Goal: Task Accomplishment & Management: Manage account settings

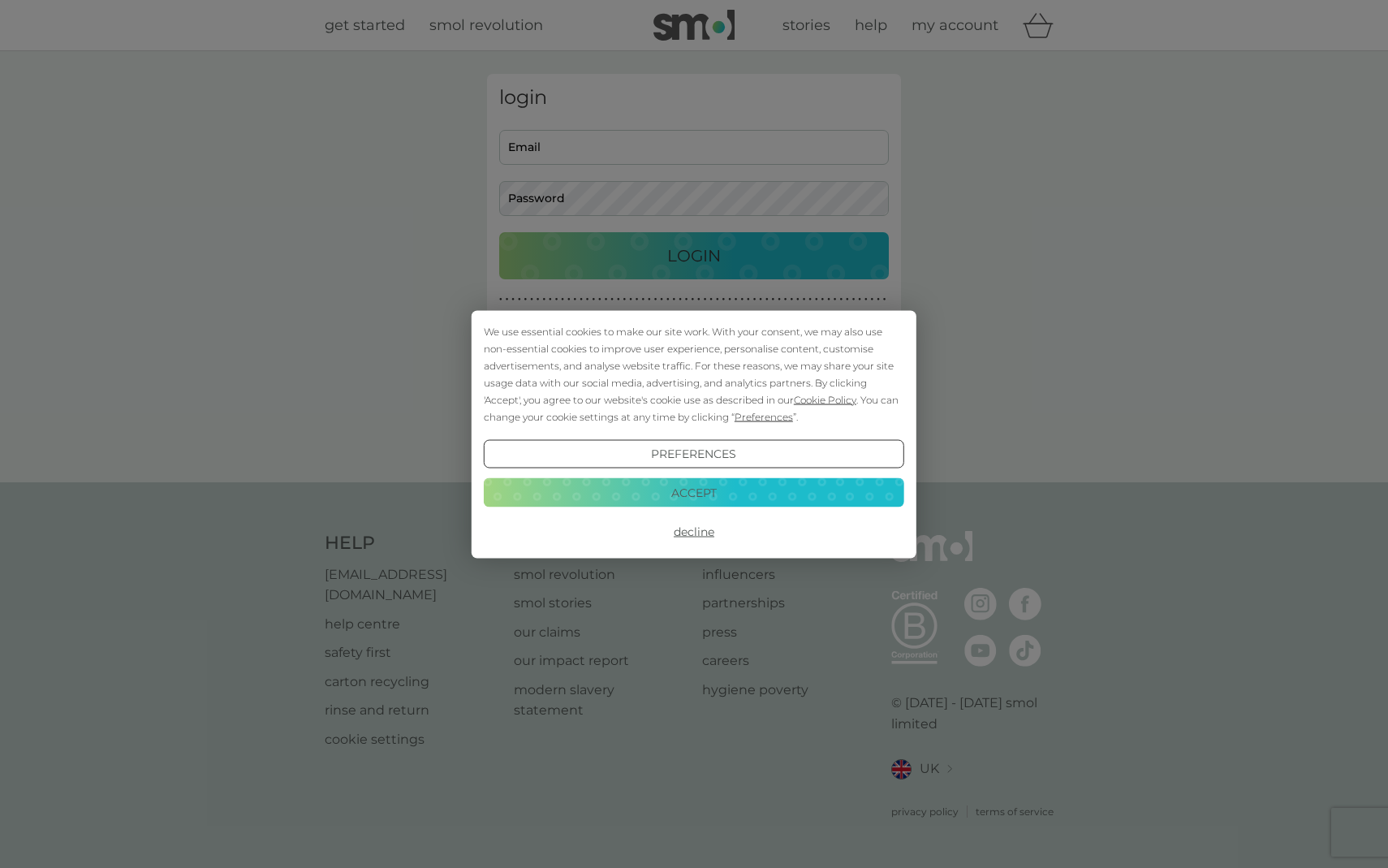
type input "[EMAIL_ADDRESS][DOMAIN_NAME]"
click at [710, 496] on button "Accept" at bounding box center [694, 493] width 421 height 29
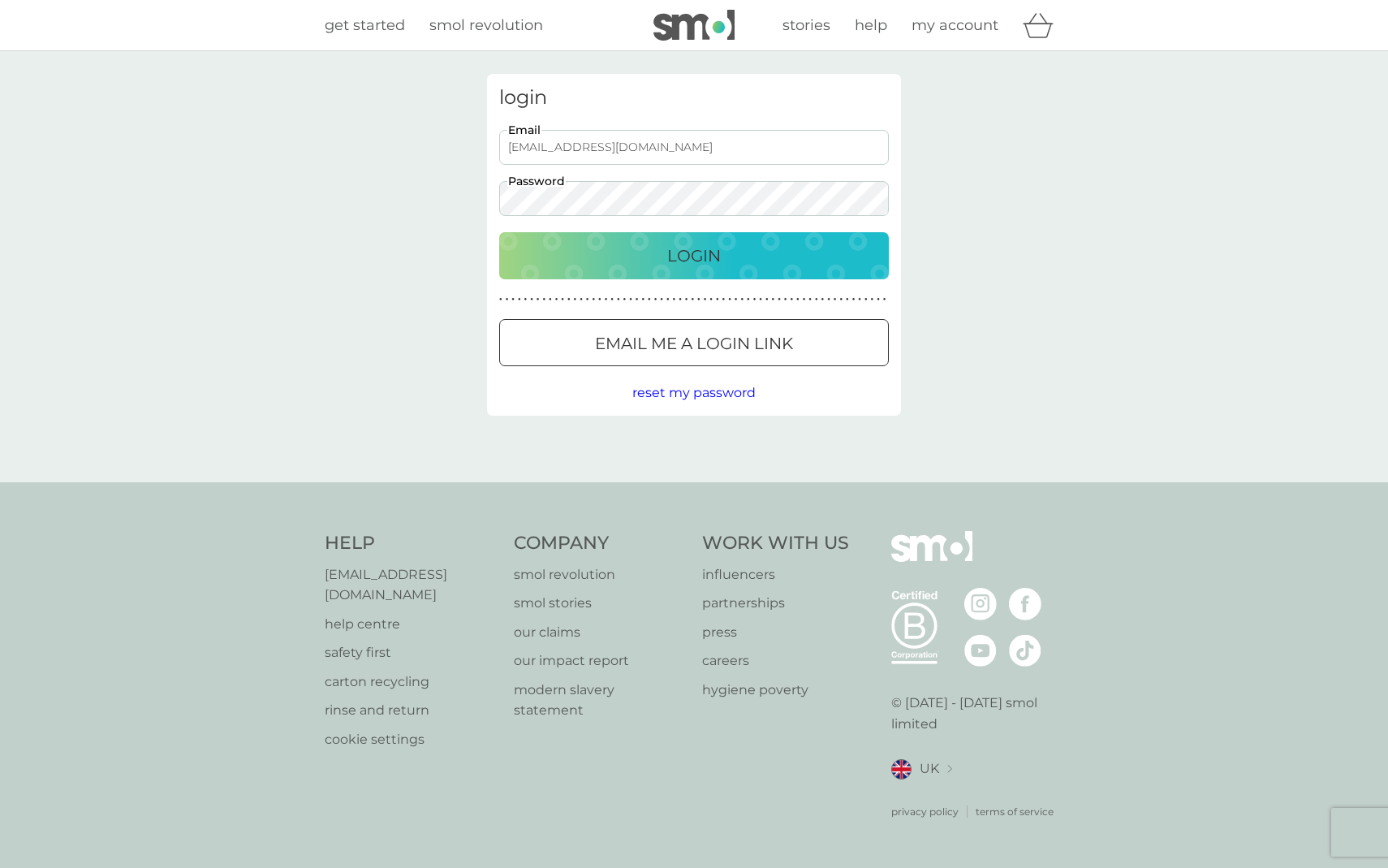
click at [690, 260] on p "Login" at bounding box center [694, 255] width 54 height 26
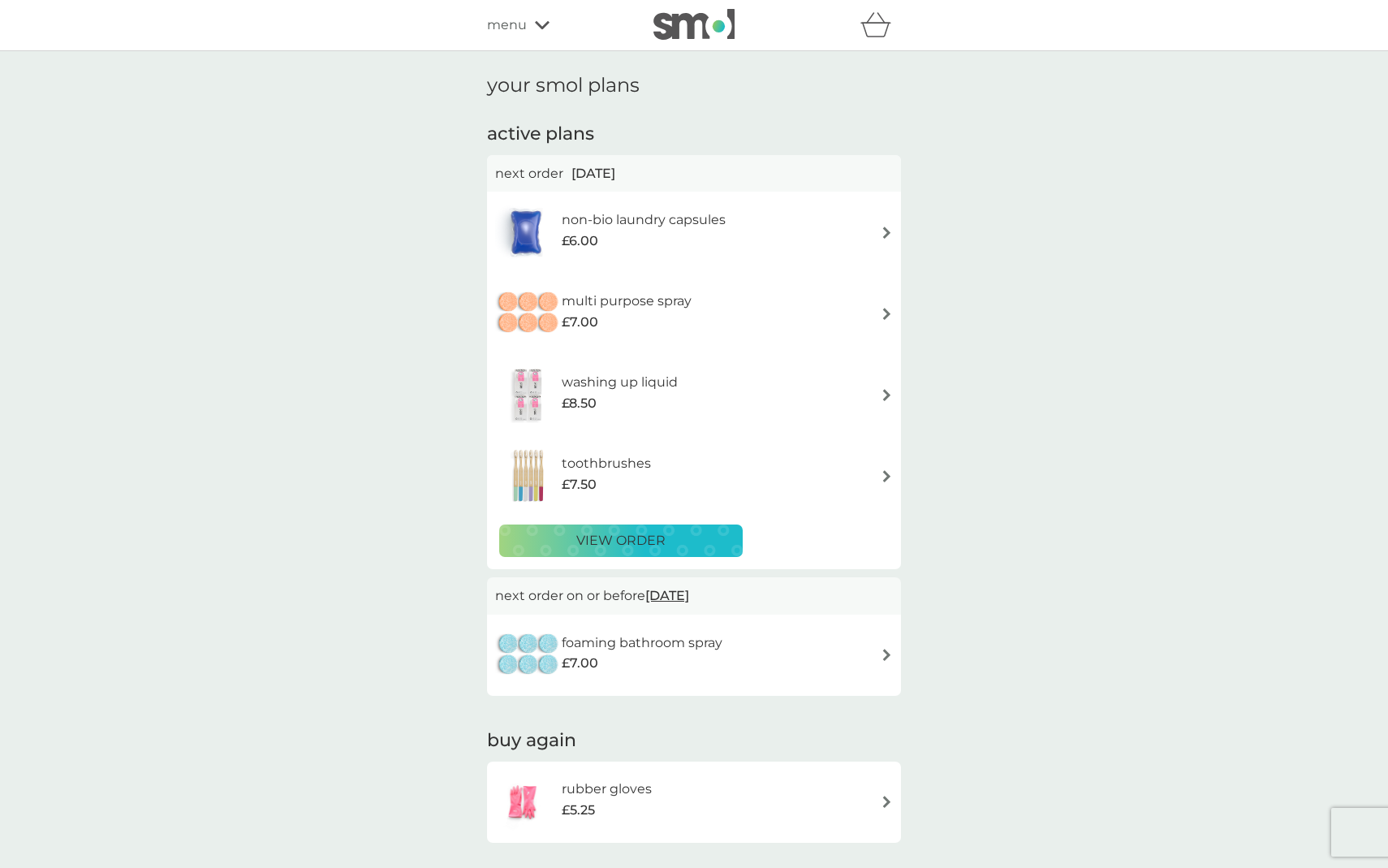
click at [697, 533] on div "view order" at bounding box center [621, 540] width 222 height 21
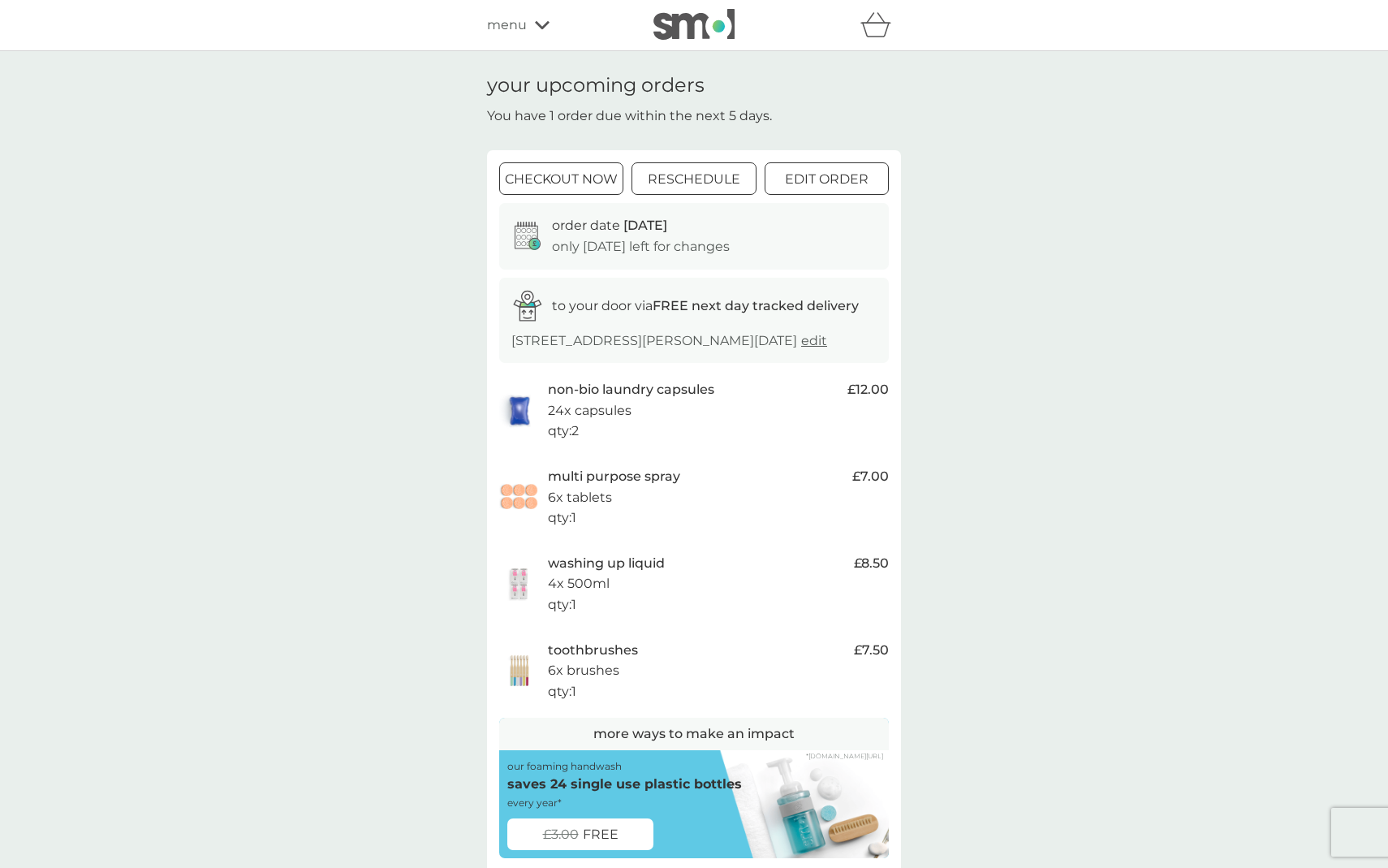
click at [712, 189] on p "reschedule" at bounding box center [694, 179] width 93 height 21
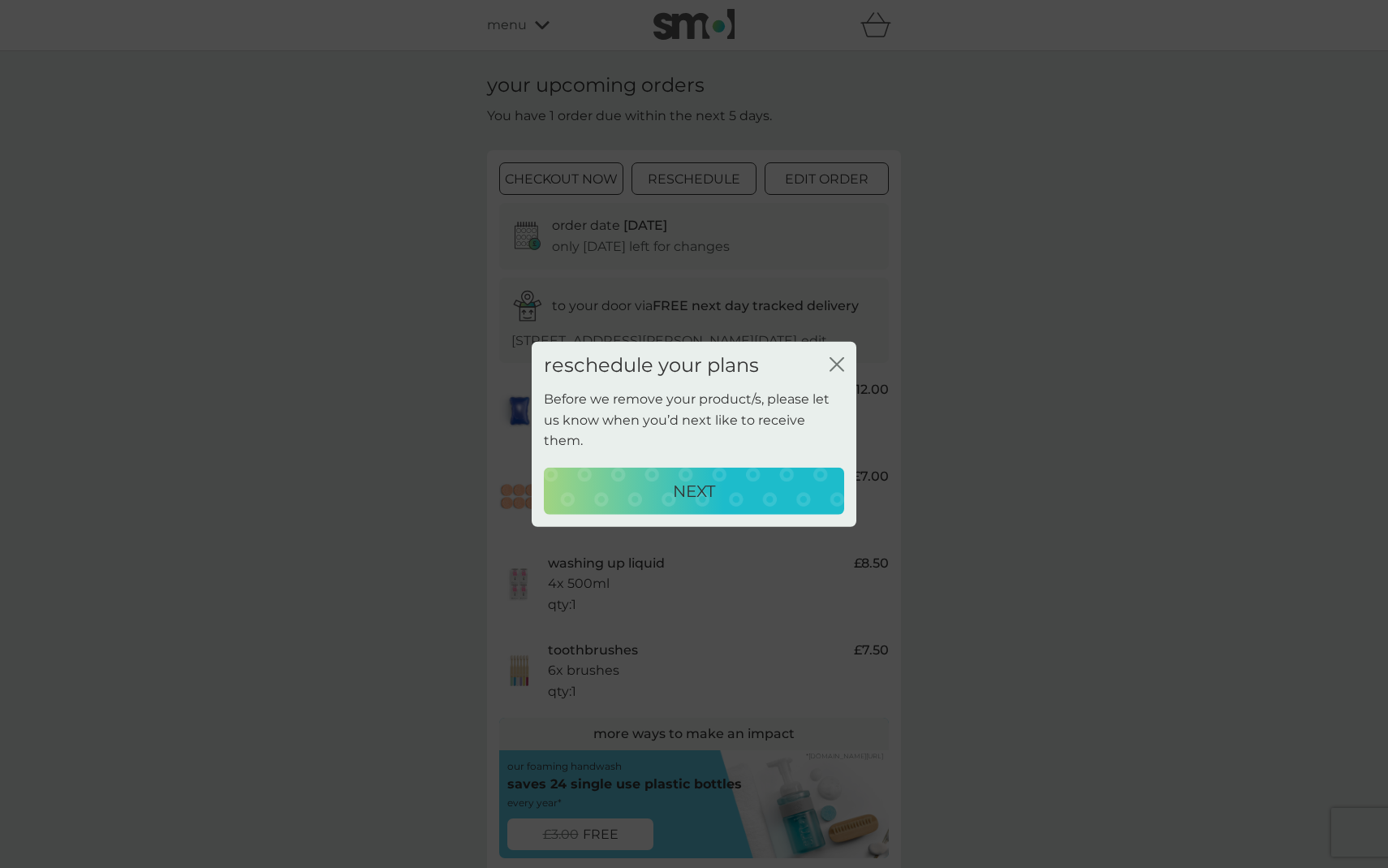
click at [704, 485] on p "NEXT" at bounding box center [694, 491] width 42 height 26
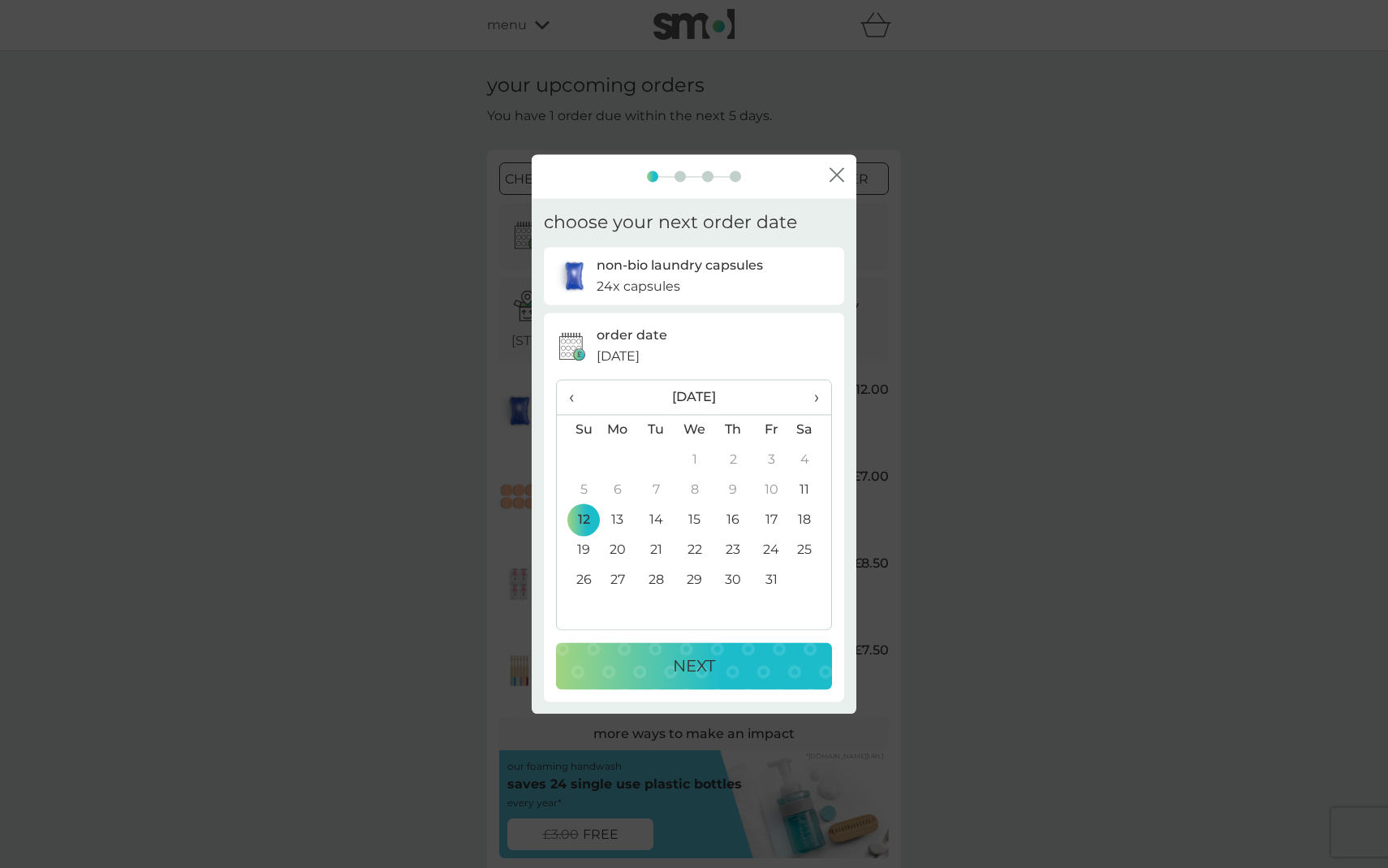
click at [585, 546] on td "19" at bounding box center [577, 549] width 41 height 30
click at [770, 567] on td "31" at bounding box center [771, 579] width 38 height 30
click at [715, 666] on div "NEXT" at bounding box center [693, 666] width 243 height 26
click at [838, 177] on icon "close" at bounding box center [837, 175] width 15 height 15
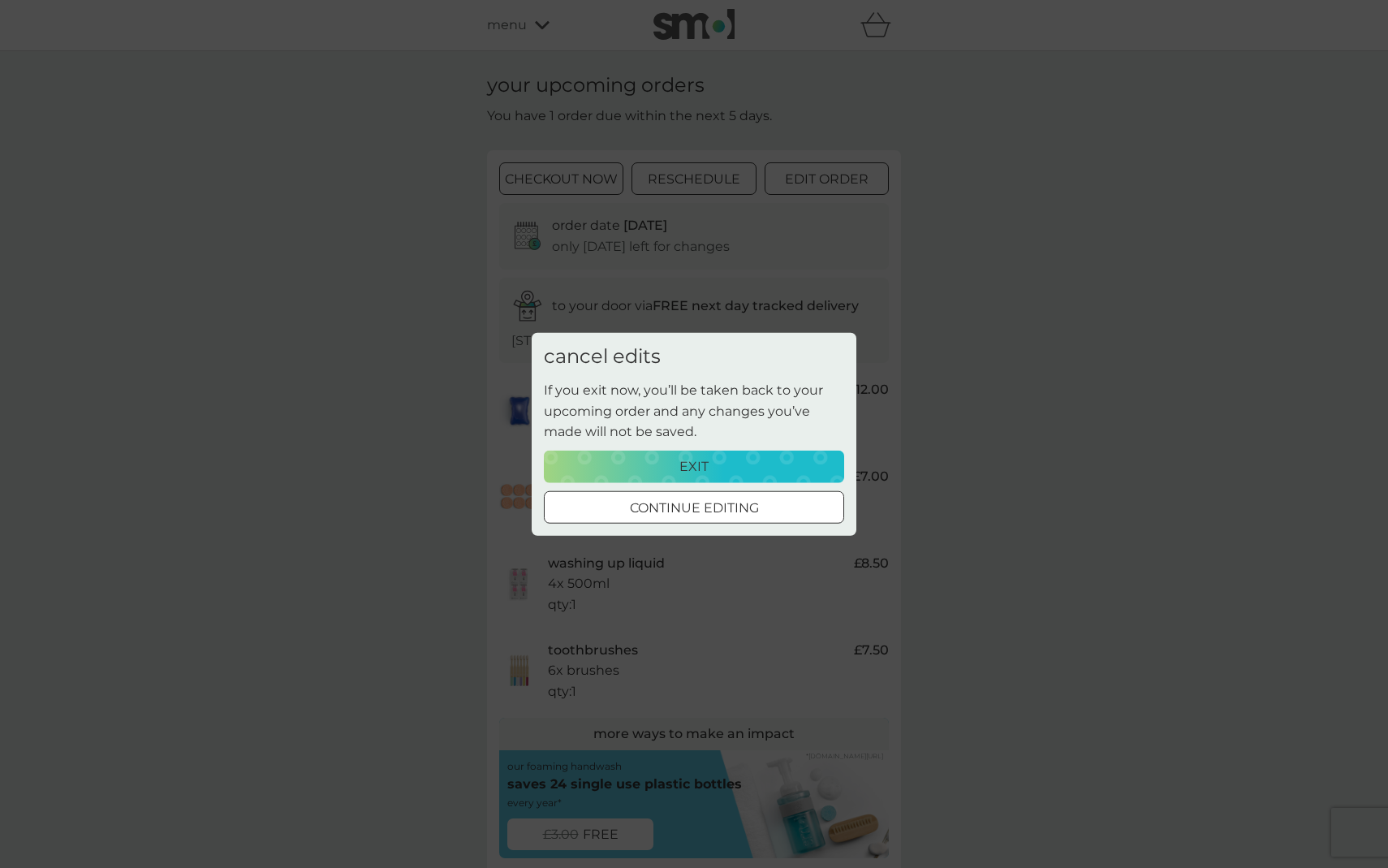
click at [718, 507] on div at bounding box center [694, 507] width 58 height 17
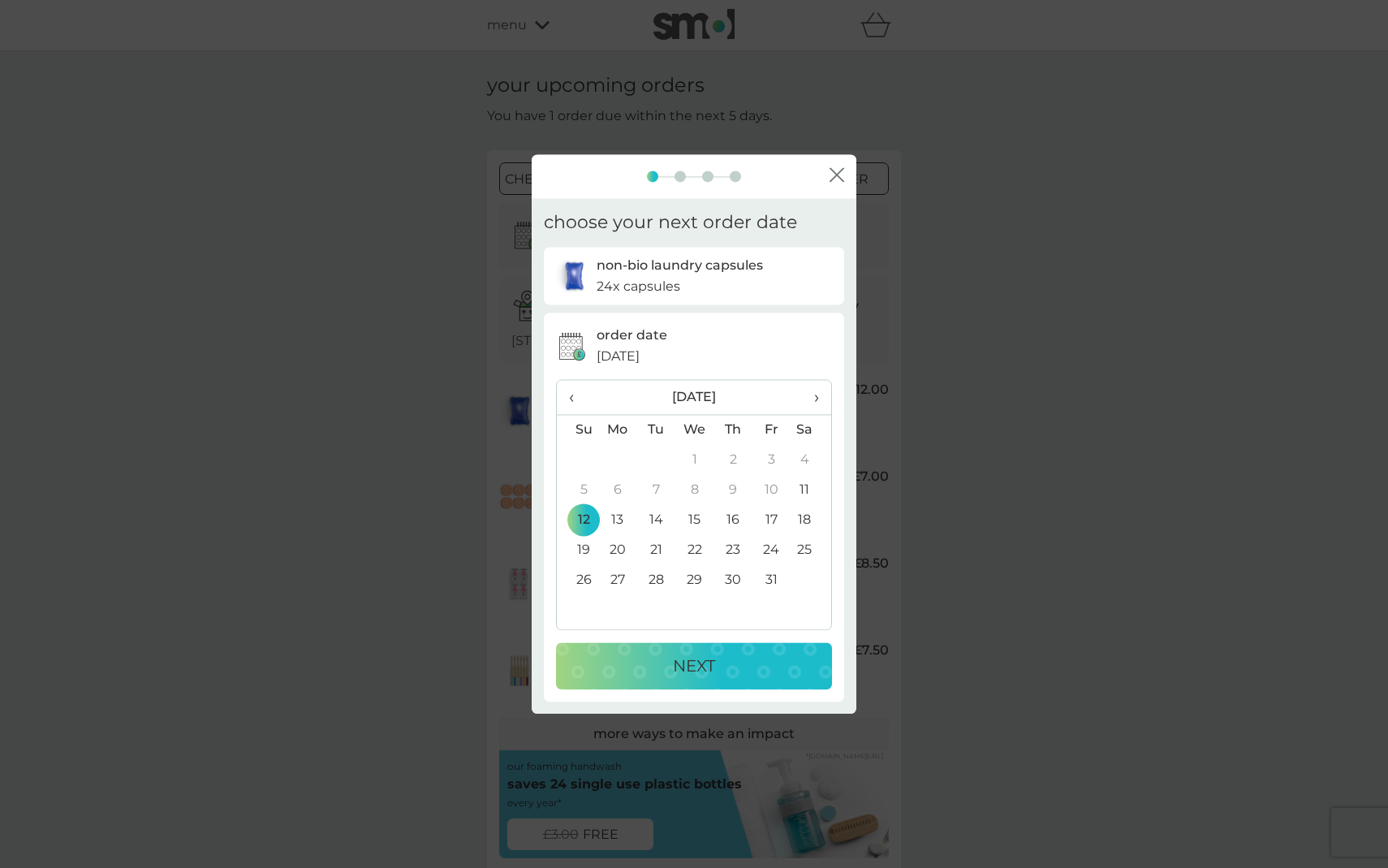
click at [808, 395] on span "›" at bounding box center [811, 396] width 16 height 34
click at [805, 462] on td "1" at bounding box center [811, 459] width 41 height 30
click at [730, 653] on div "NEXT" at bounding box center [693, 666] width 243 height 26
click at [699, 588] on td "31" at bounding box center [695, 579] width 39 height 30
click at [716, 676] on div "NEXT" at bounding box center [693, 666] width 243 height 26
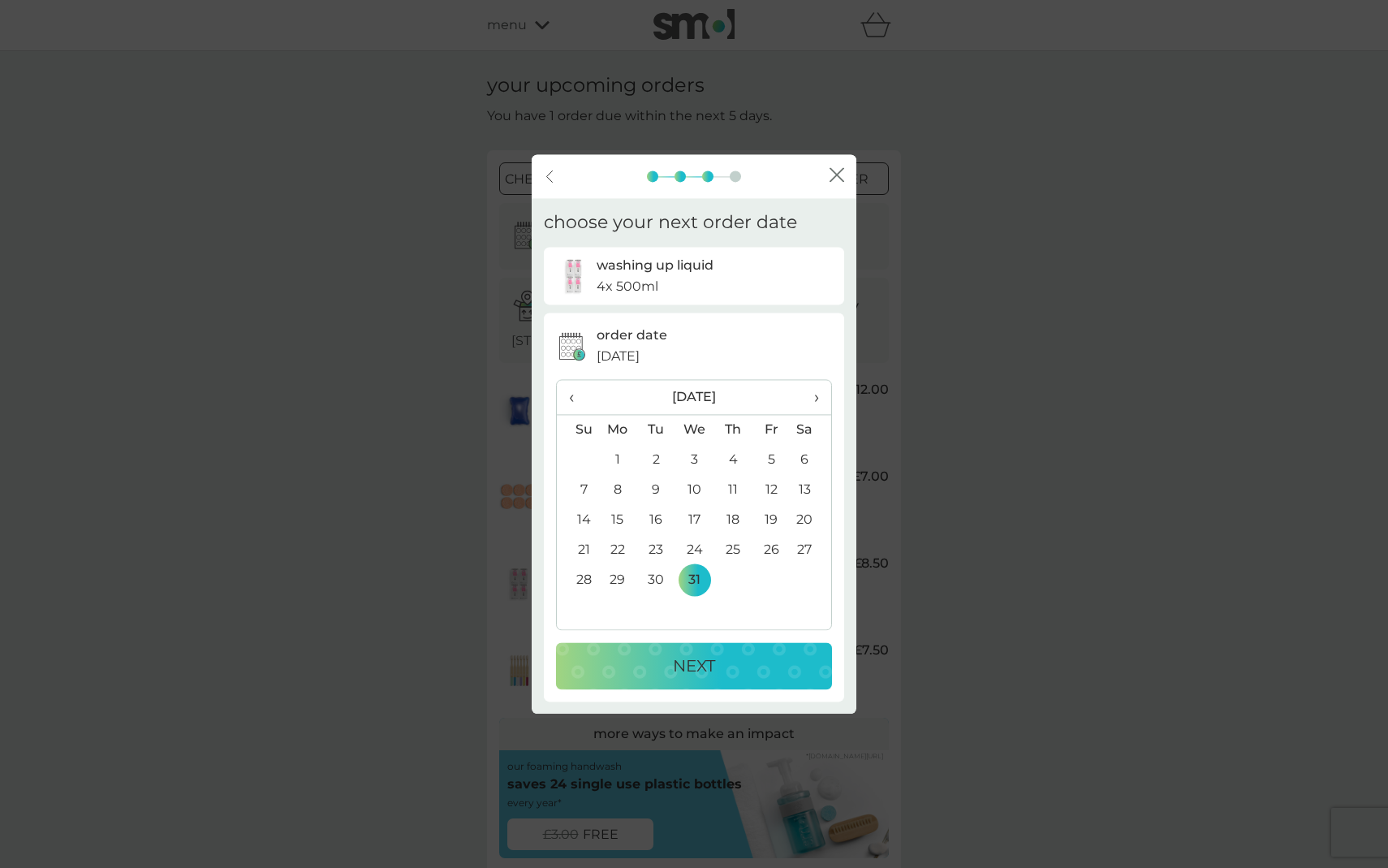
click at [817, 396] on span "›" at bounding box center [811, 396] width 16 height 34
click at [800, 577] on td "31" at bounding box center [811, 579] width 41 height 30
click at [572, 401] on span "‹" at bounding box center [577, 396] width 17 height 34
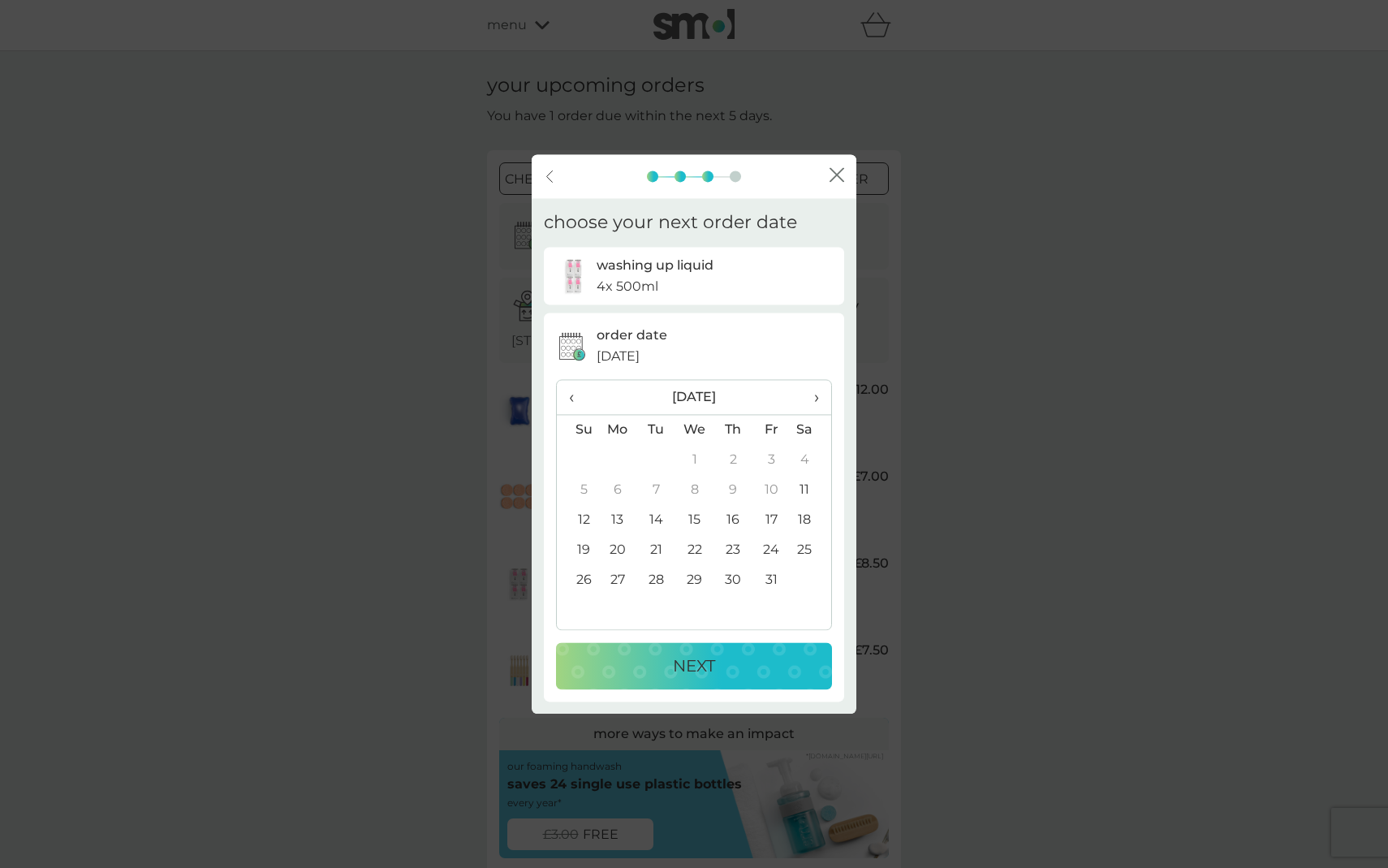
click at [572, 401] on span "‹" at bounding box center [577, 396] width 17 height 34
click at [811, 400] on span "›" at bounding box center [811, 396] width 16 height 34
click at [590, 526] on td "12" at bounding box center [577, 519] width 41 height 30
click at [807, 489] on td "11" at bounding box center [811, 489] width 41 height 30
click at [739, 673] on div "NEXT" at bounding box center [693, 666] width 243 height 26
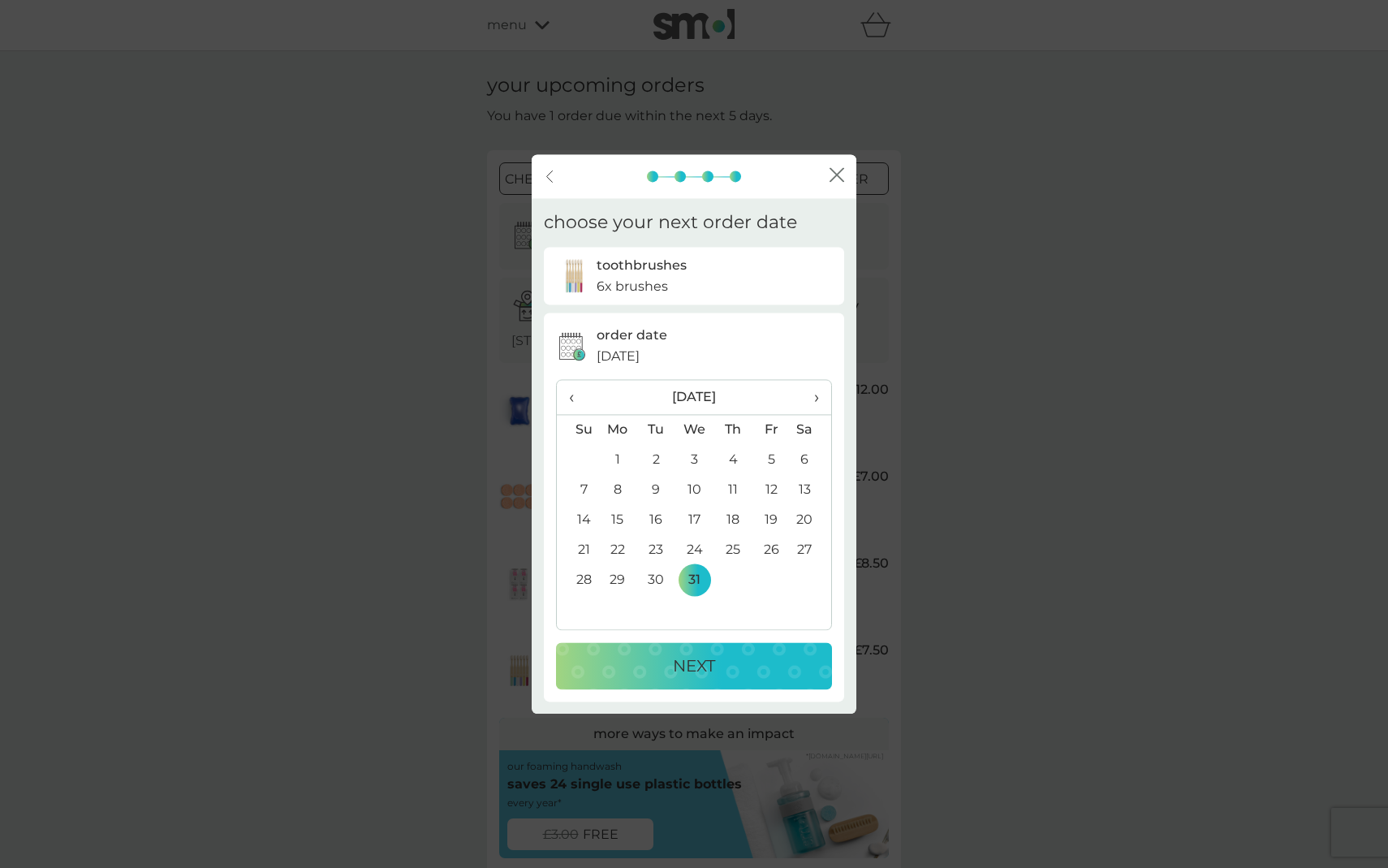
click at [812, 397] on span "›" at bounding box center [811, 396] width 16 height 34
click at [801, 585] on td "31" at bounding box center [811, 579] width 41 height 30
click at [726, 680] on button "NEXT" at bounding box center [694, 666] width 276 height 47
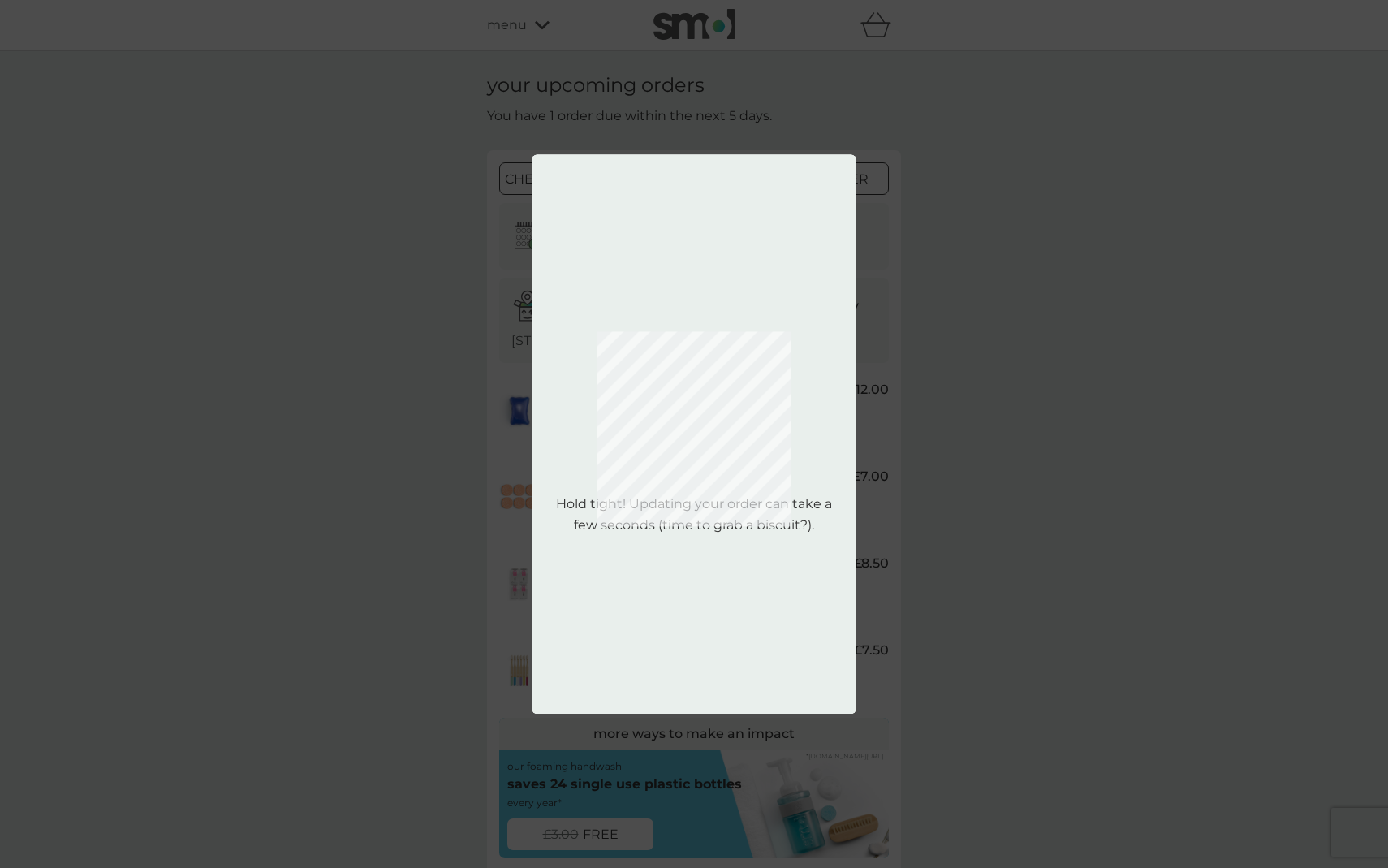
click at [905, 578] on div "back close choose your next order date toothbrushes 6x brushes order date [DATE…" at bounding box center [694, 434] width 1388 height 868
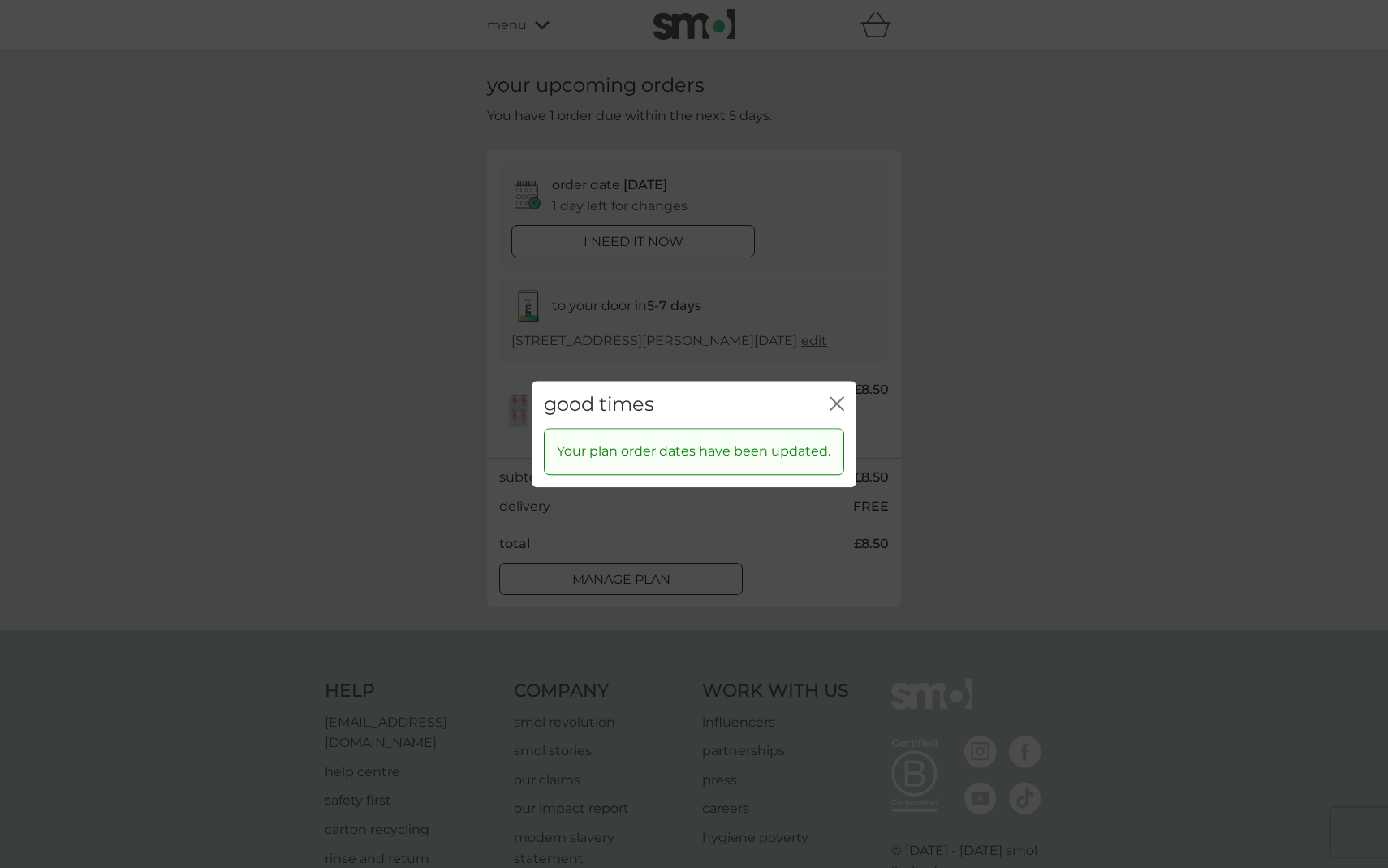
click at [914, 370] on div "good times close Your plan order dates have been updated." at bounding box center [694, 434] width 1388 height 868
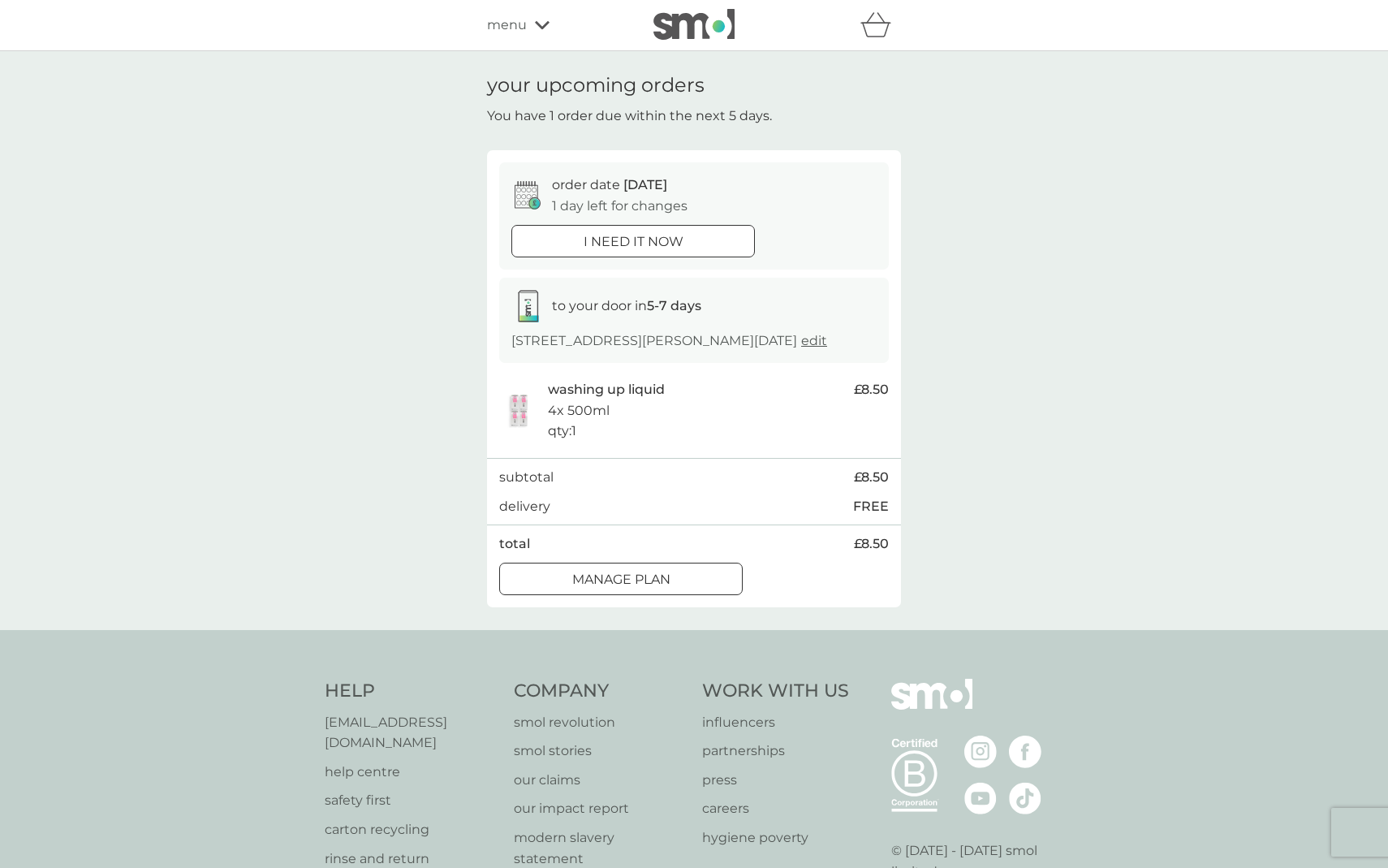
click at [526, 34] on div "menu" at bounding box center [556, 25] width 138 height 21
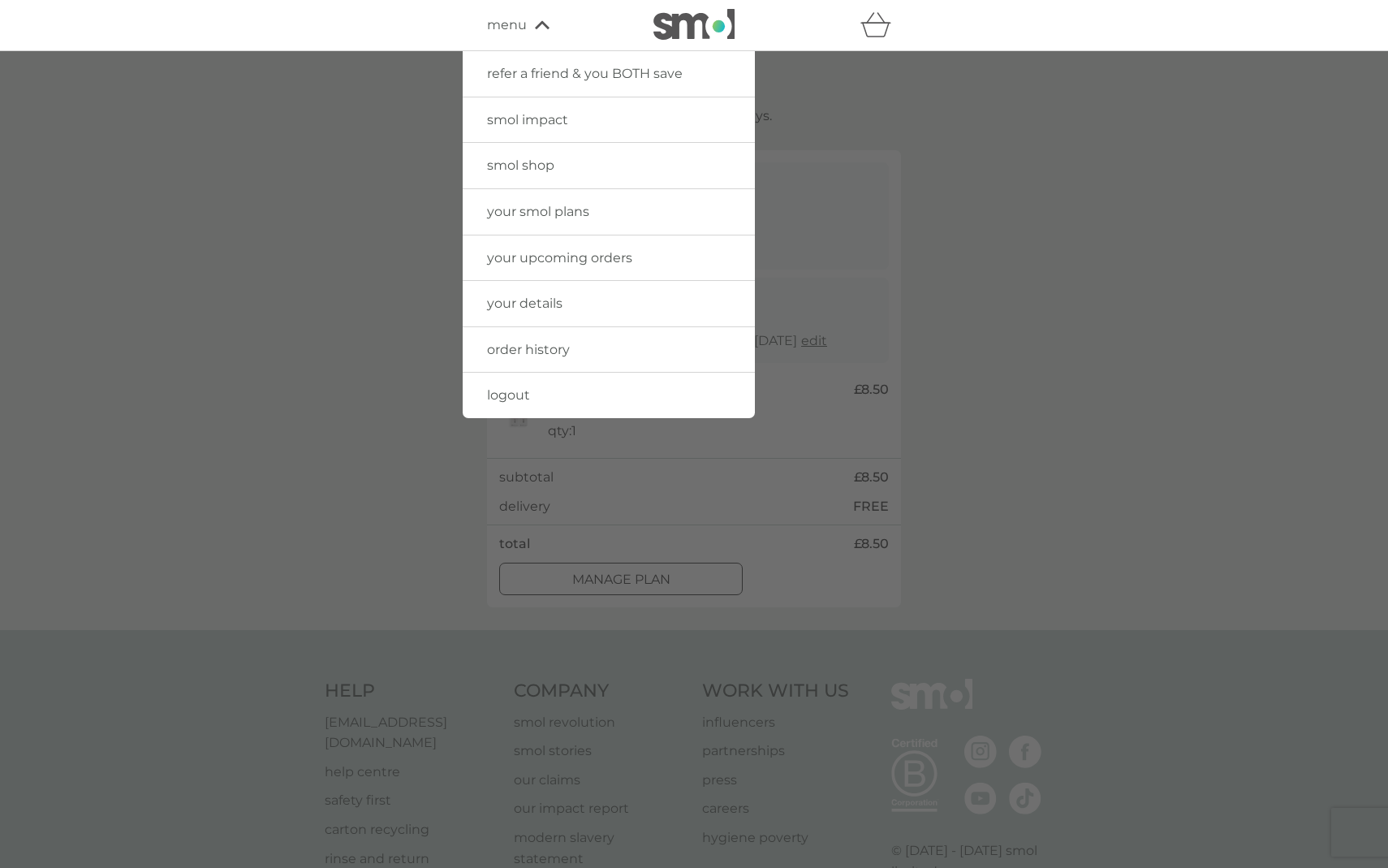
click at [543, 170] on span "smol shop" at bounding box center [521, 165] width 67 height 15
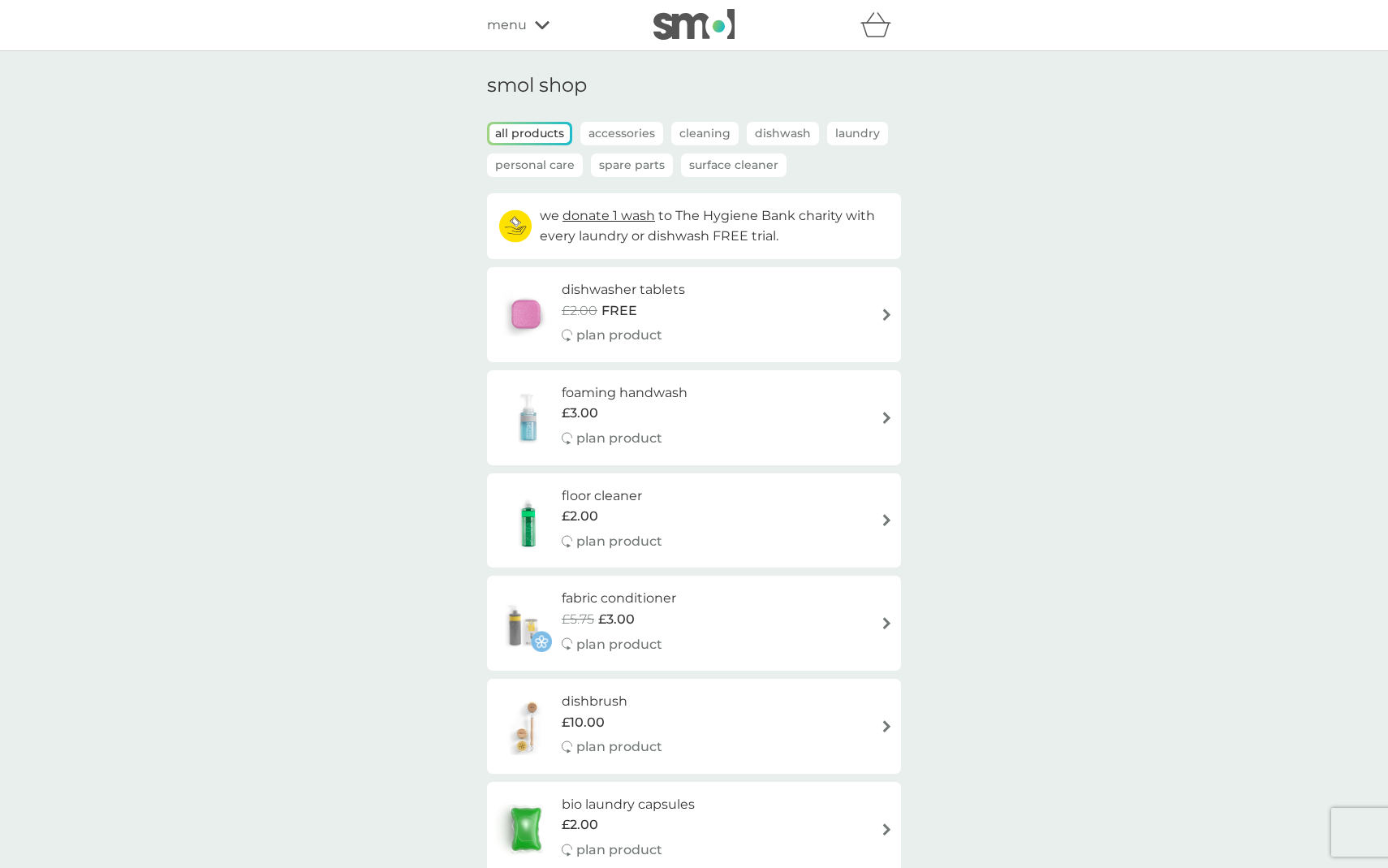
click at [517, 18] on span "menu" at bounding box center [507, 25] width 40 height 21
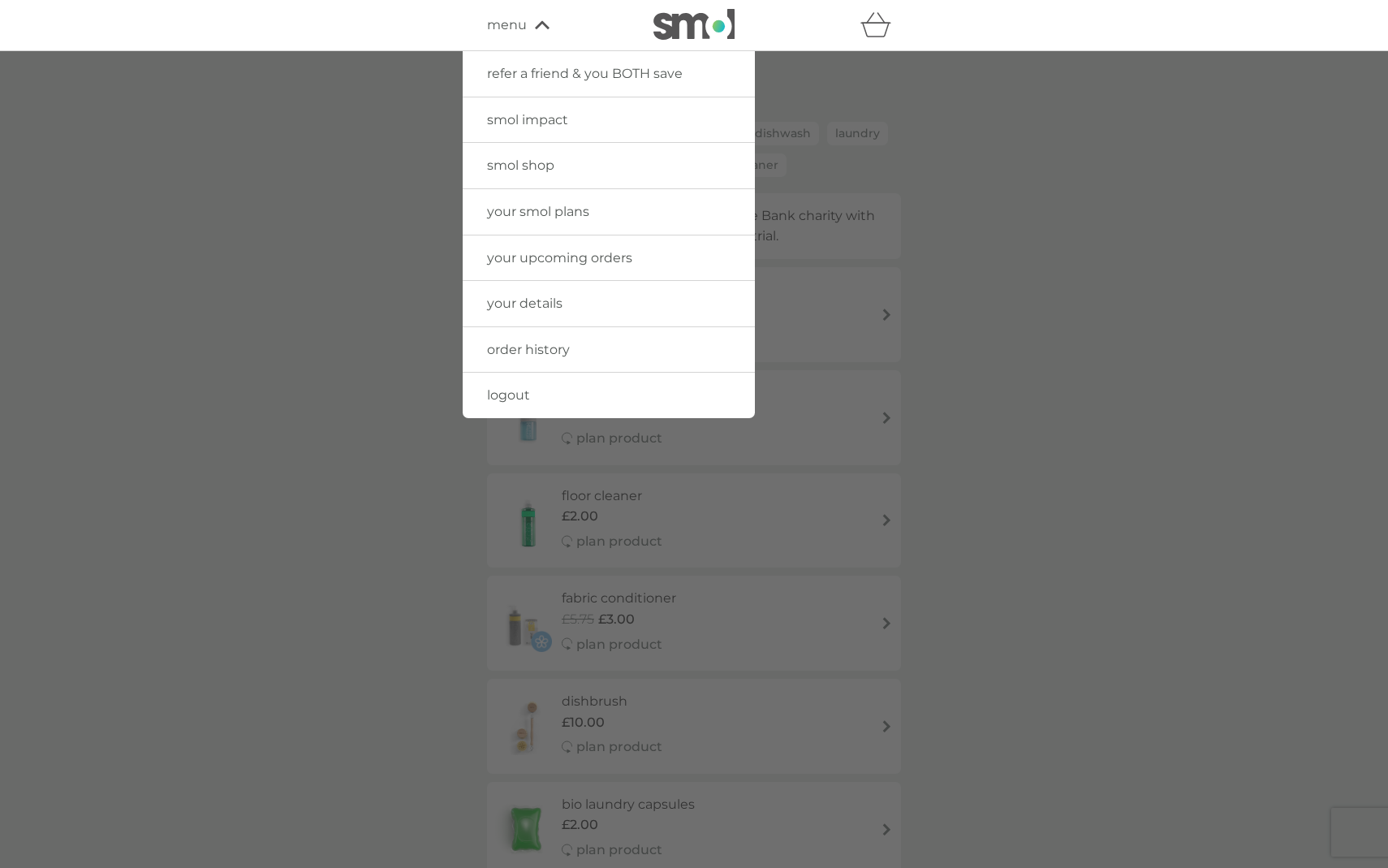
click at [567, 216] on span "your smol plans" at bounding box center [538, 211] width 102 height 15
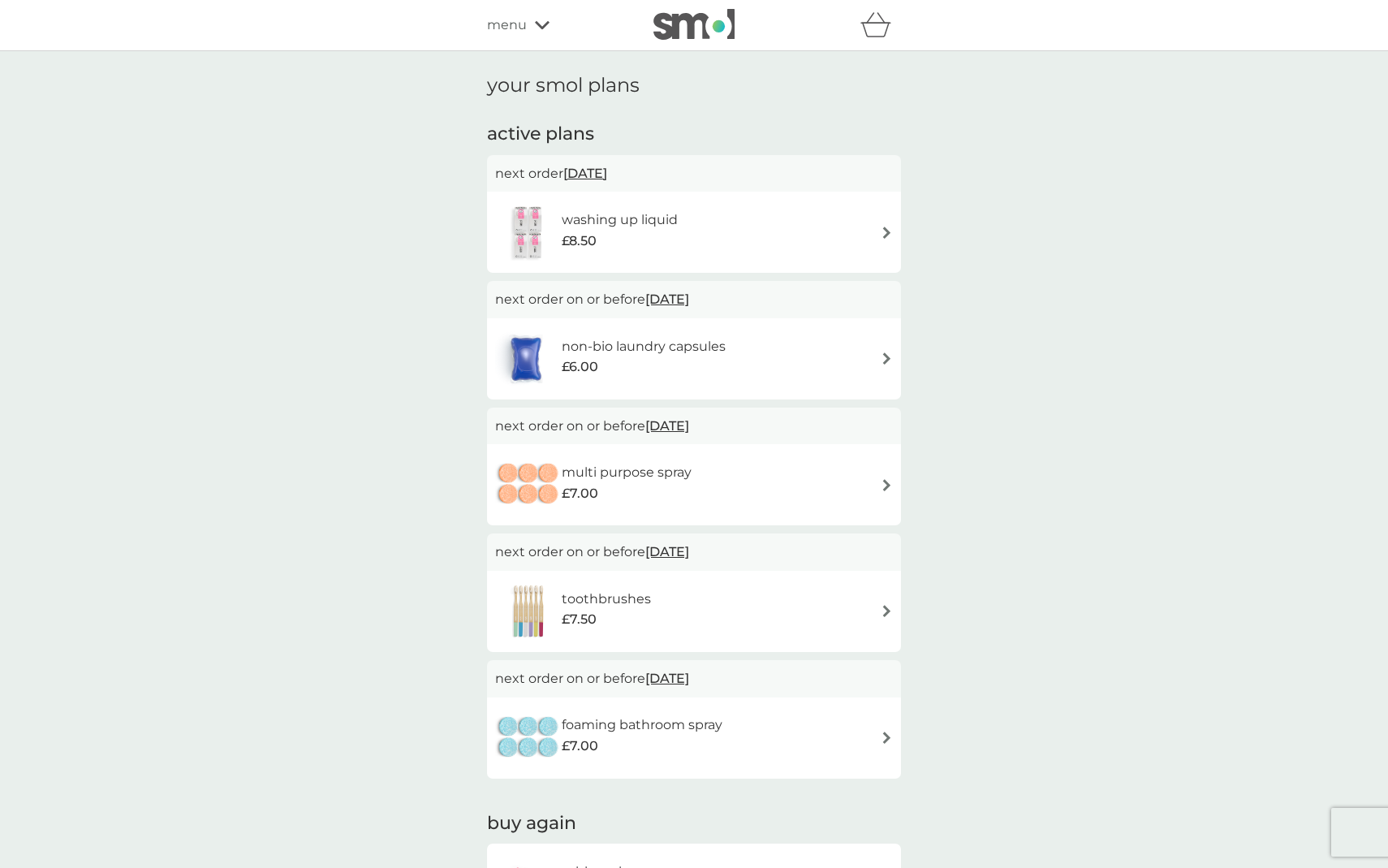
click at [863, 477] on div "multi purpose spray £7.00" at bounding box center [694, 485] width 398 height 56
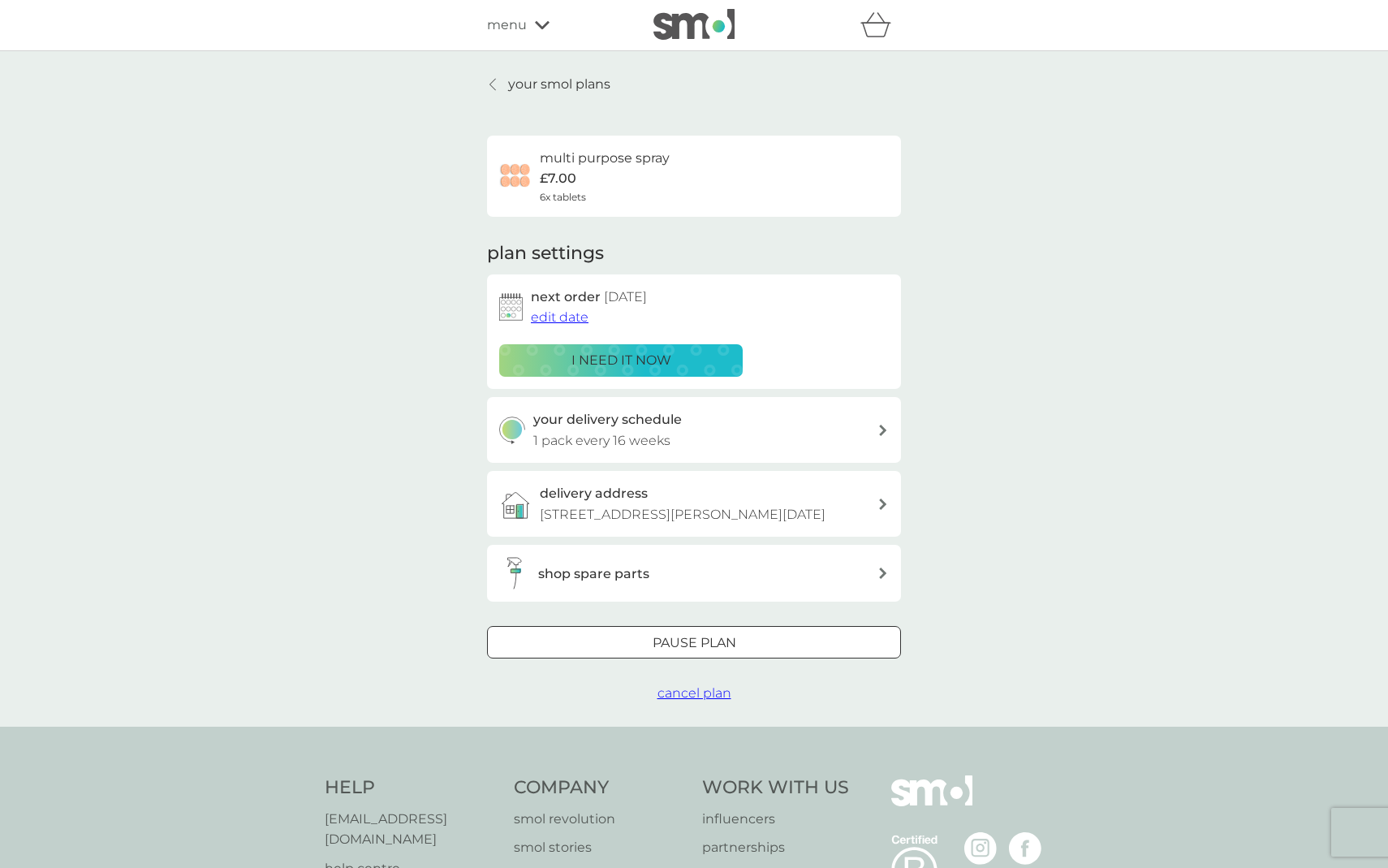
click at [689, 694] on span "cancel plan" at bounding box center [694, 692] width 74 height 15
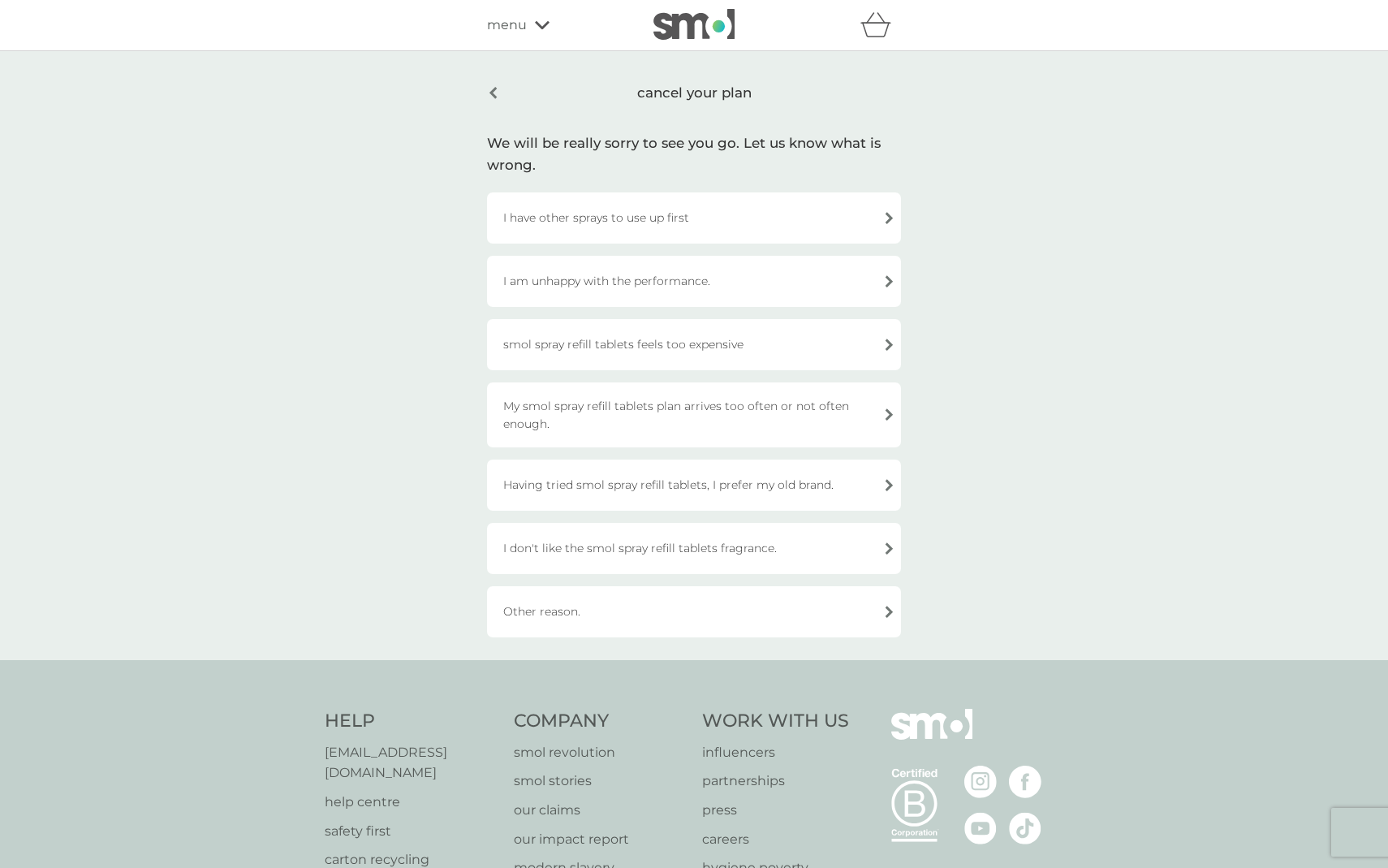
click at [707, 620] on div "Other reason." at bounding box center [694, 612] width 414 height 51
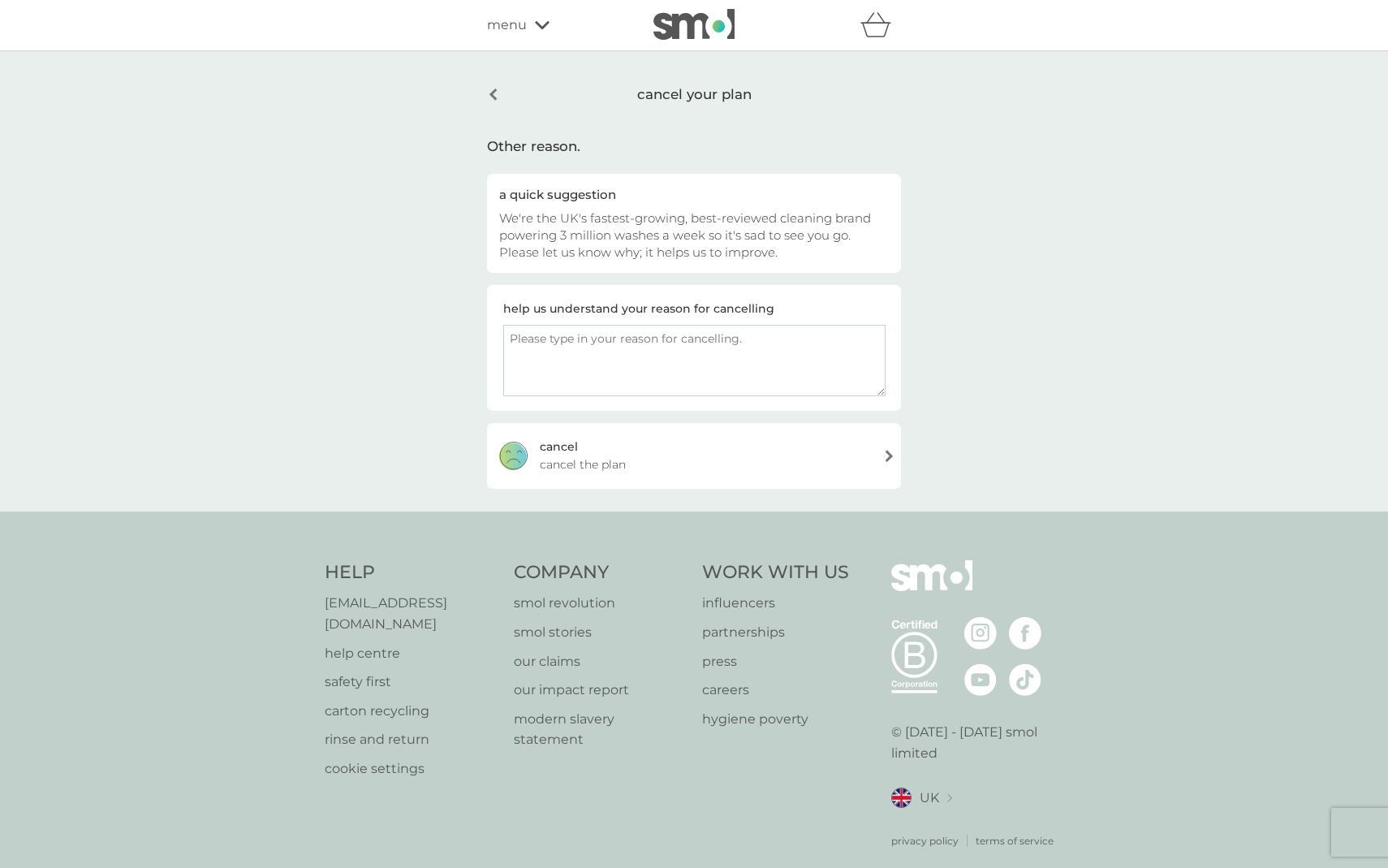
click at [497, 99] on div "cancel your plan" at bounding box center [694, 94] width 414 height 41
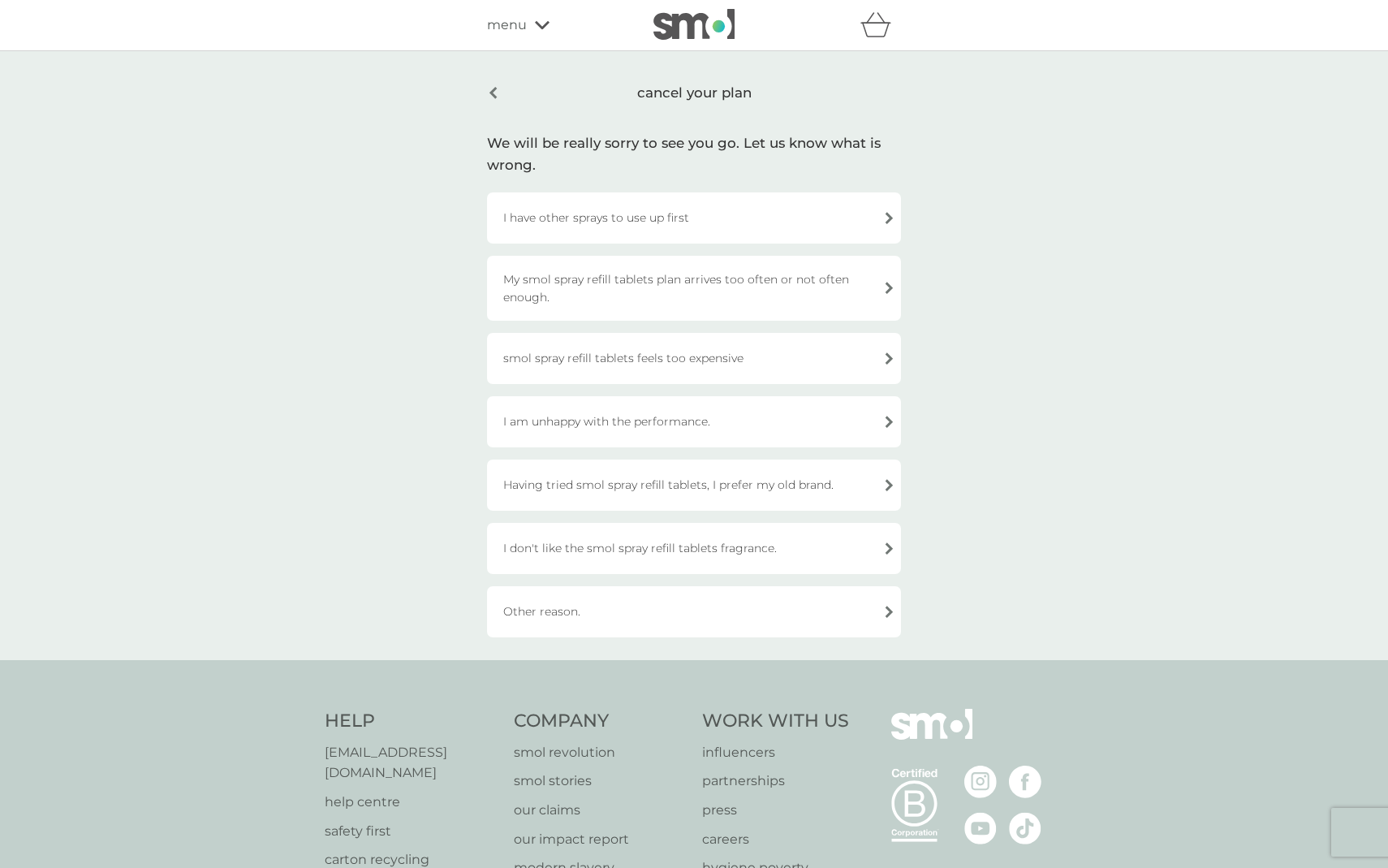
click at [554, 205] on div "I have other sprays to use up first" at bounding box center [694, 218] width 414 height 51
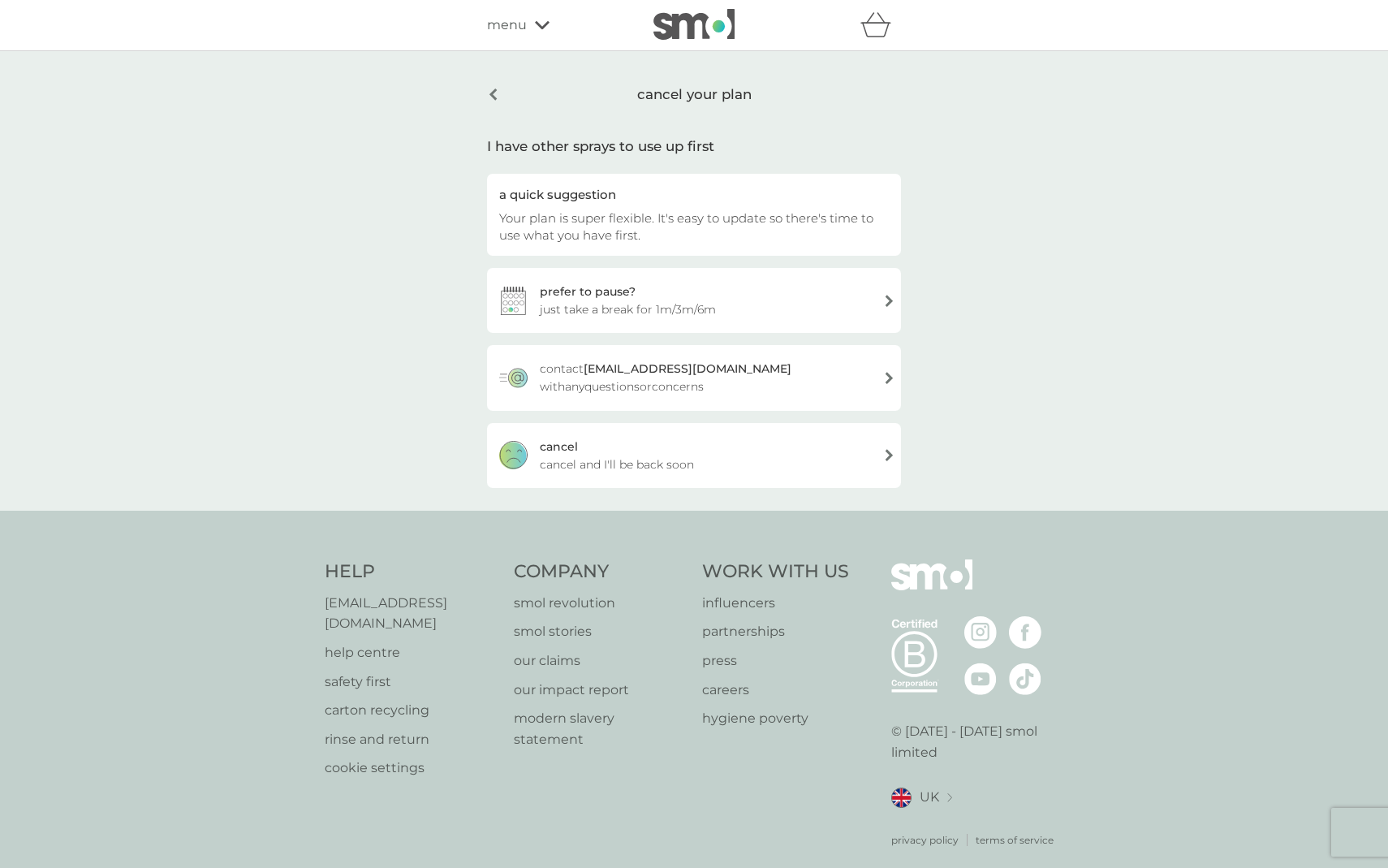
click at [496, 107] on div "cancel your plan" at bounding box center [694, 94] width 414 height 41
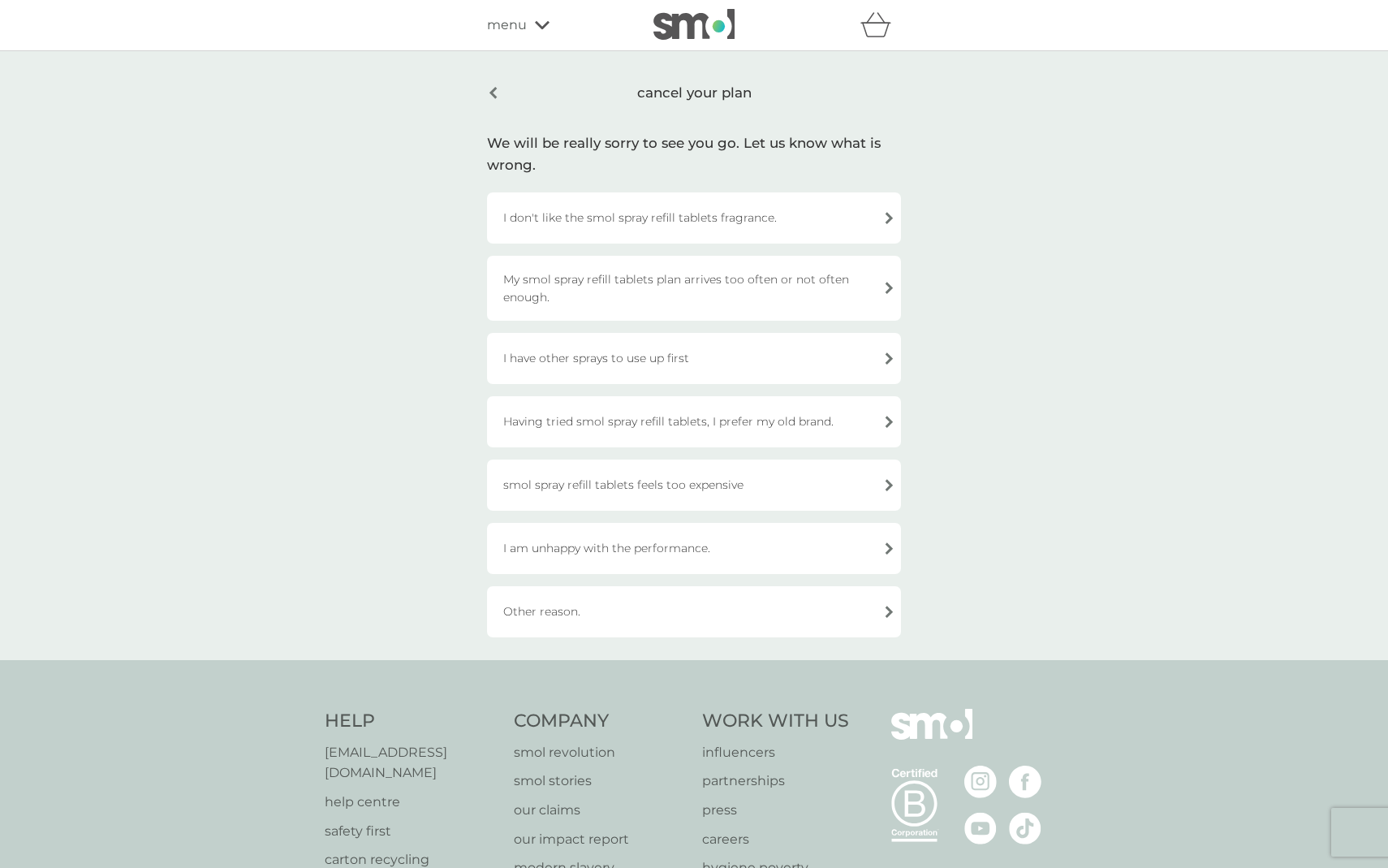
click at [496, 94] on div "cancel your plan" at bounding box center [694, 93] width 414 height 38
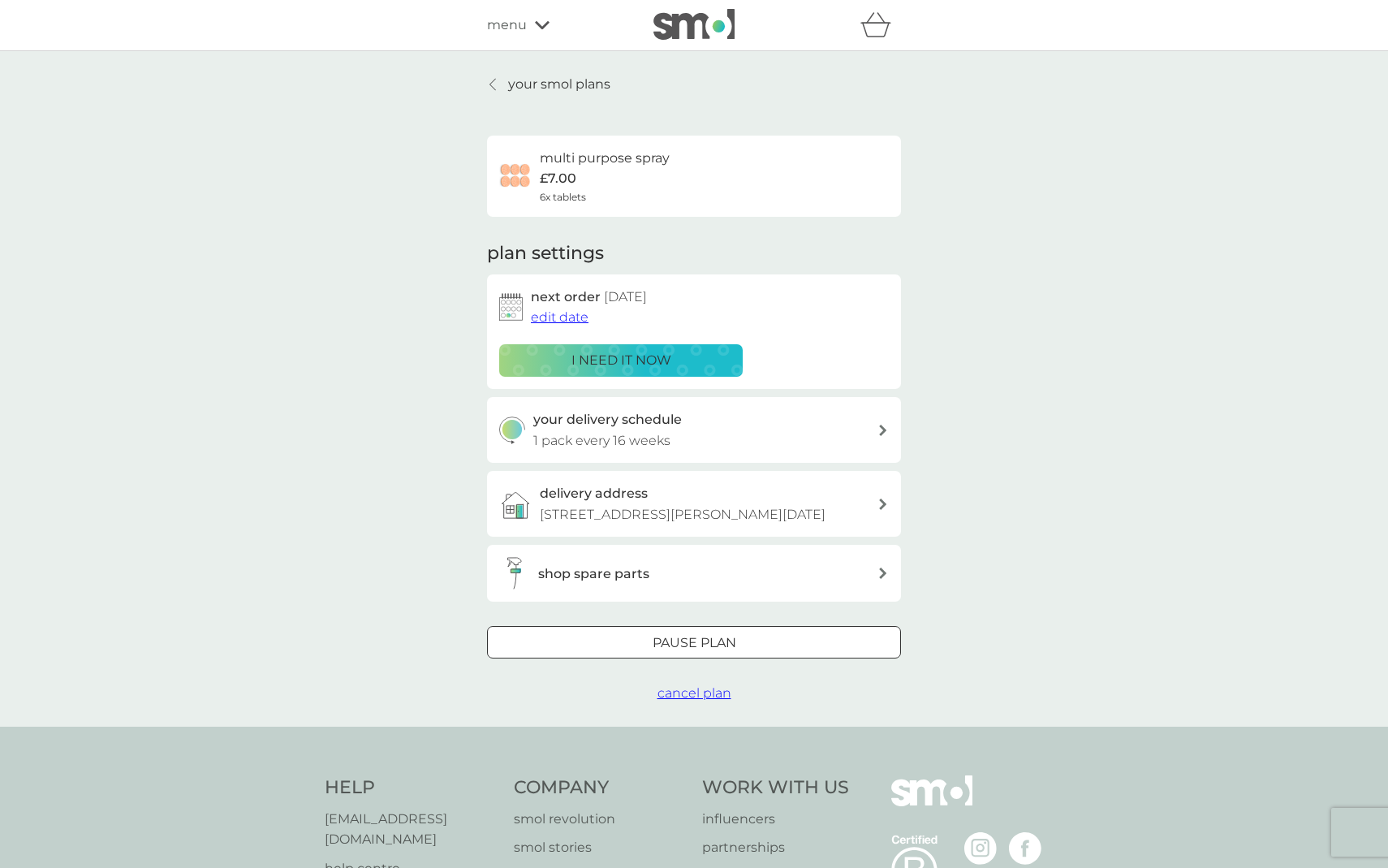
click at [681, 646] on div at bounding box center [694, 643] width 58 height 17
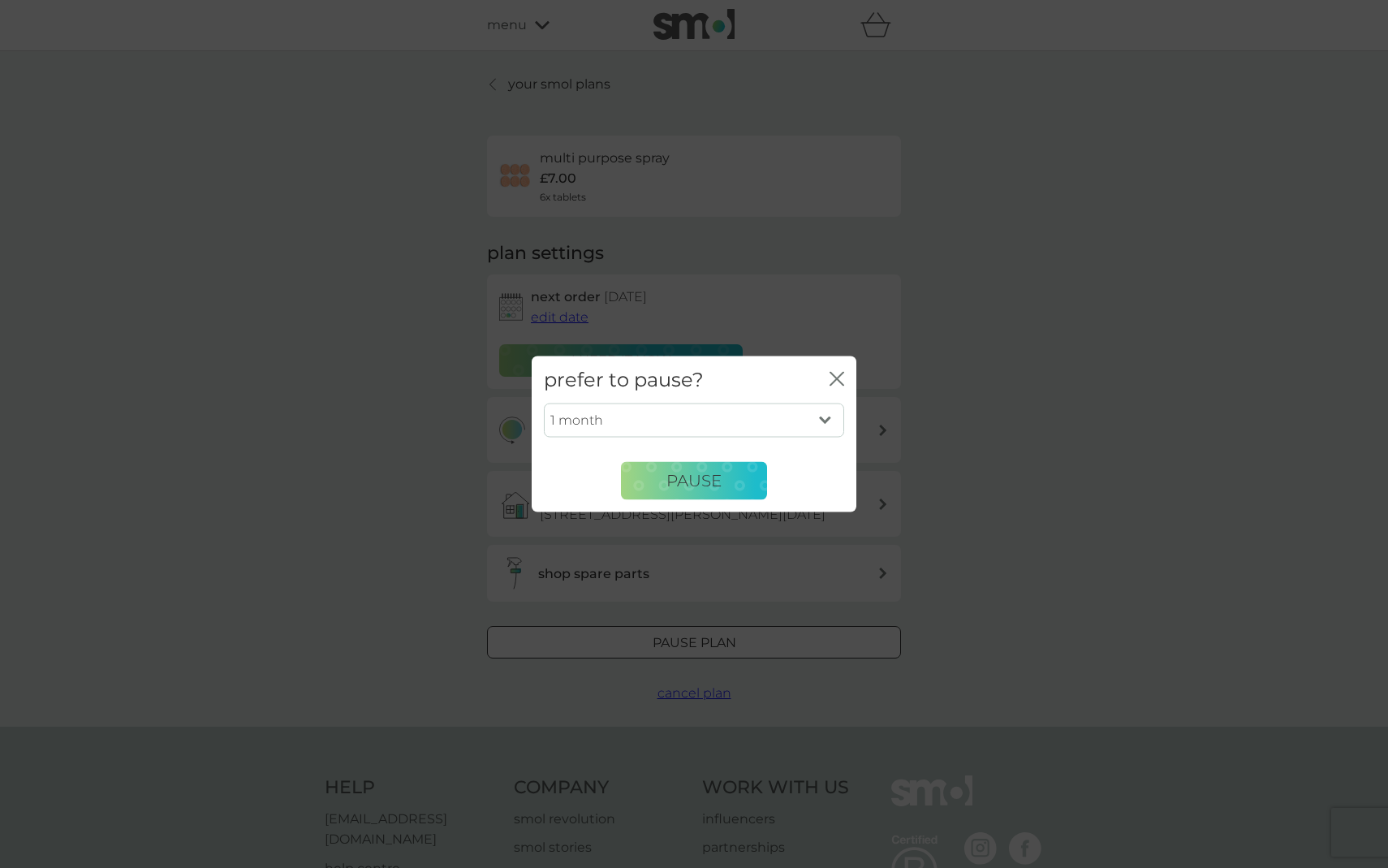
click at [664, 414] on select "1 month 2 months 3 months 4 months 5 months 6 months" at bounding box center [694, 420] width 301 height 34
select select "6"
click at [544, 403] on select "1 month 2 months 3 months 4 months 5 months 6 months" at bounding box center [694, 420] width 301 height 34
click at [698, 487] on span "Pause" at bounding box center [694, 480] width 56 height 19
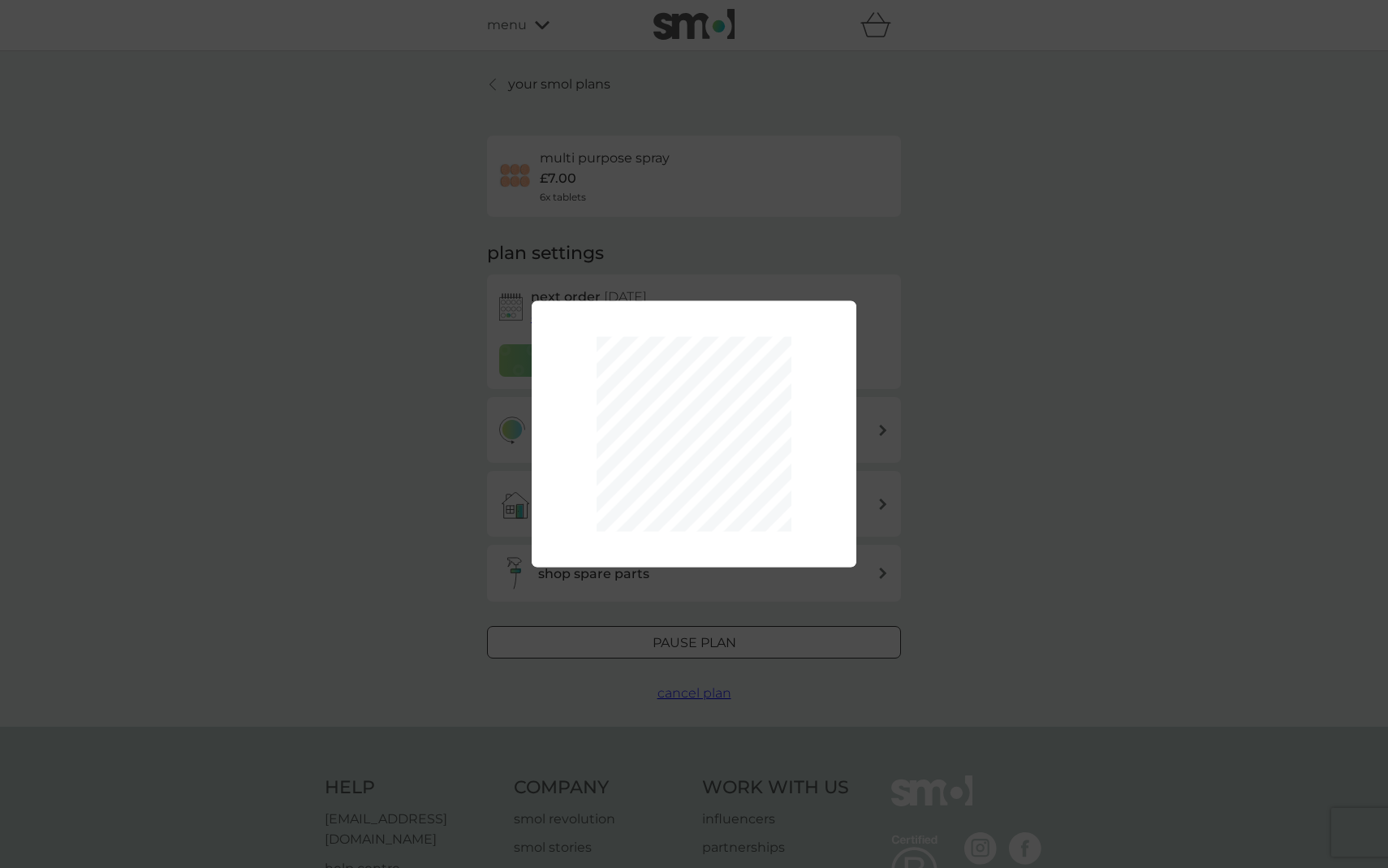
click at [351, 393] on div "1 month 2 months 3 months 4 months 5 months 6 months Pause" at bounding box center [694, 434] width 1388 height 868
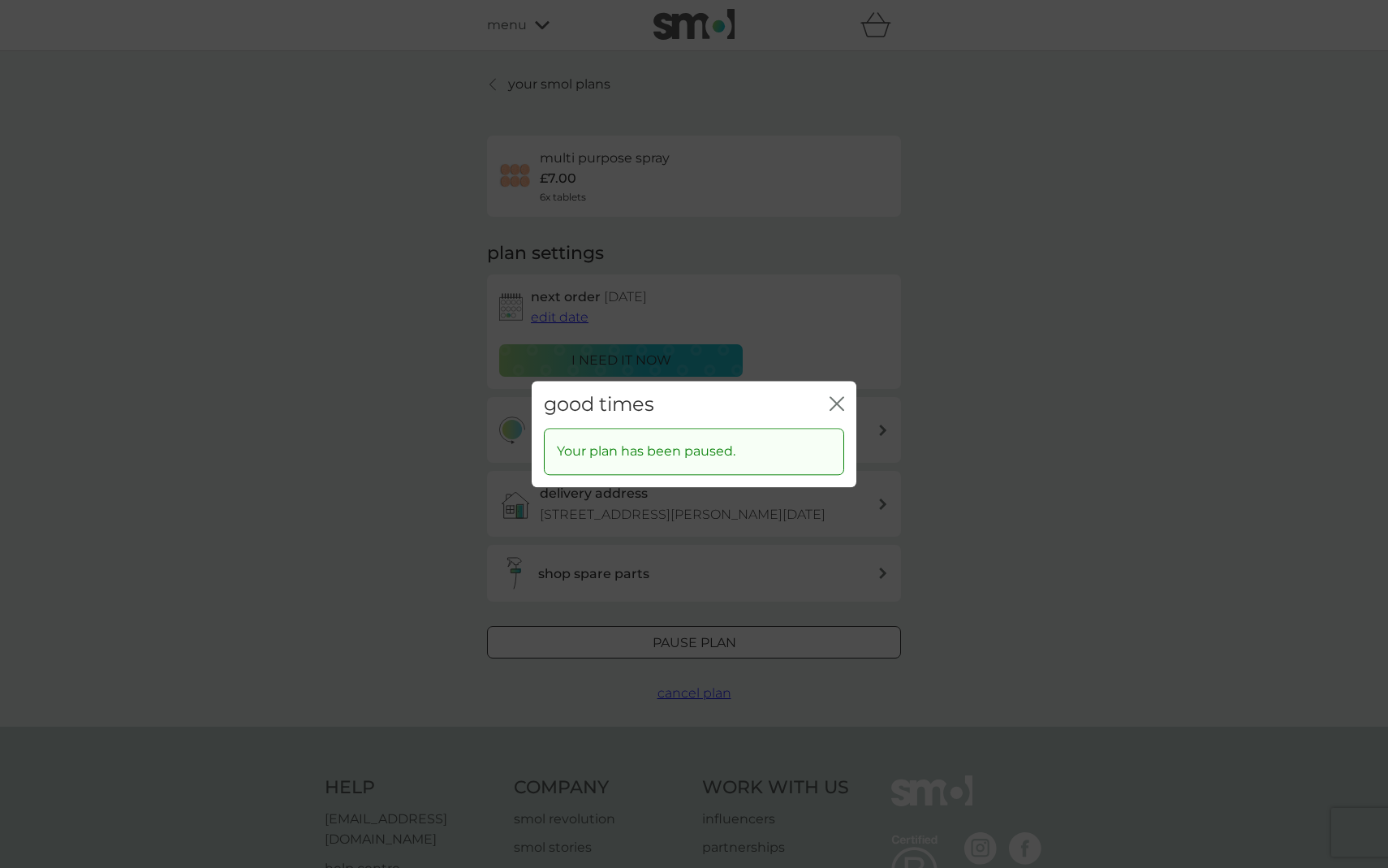
click at [351, 392] on div "good times close Your plan has been paused." at bounding box center [694, 434] width 1388 height 868
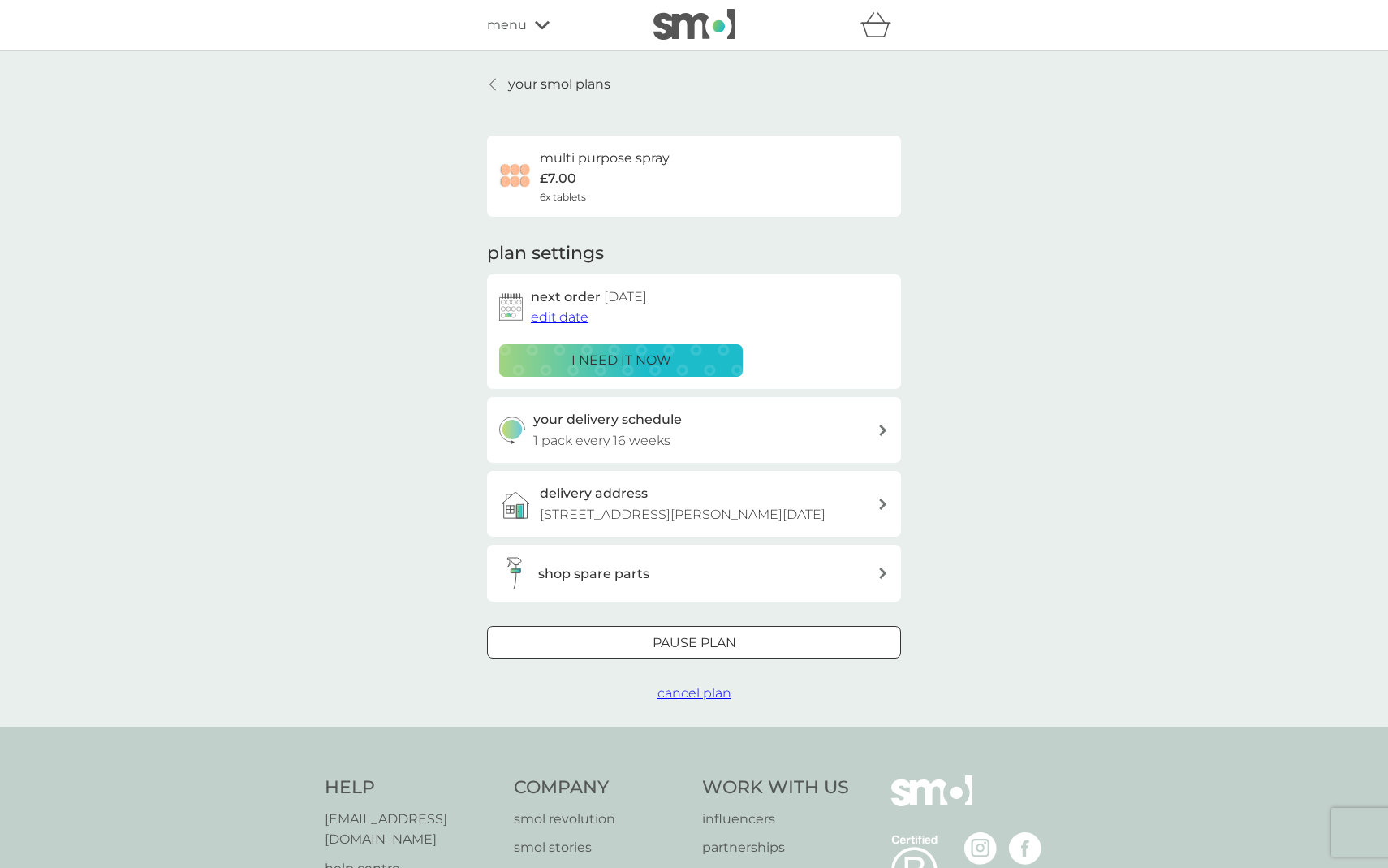
click at [488, 81] on div at bounding box center [494, 85] width 11 height 13
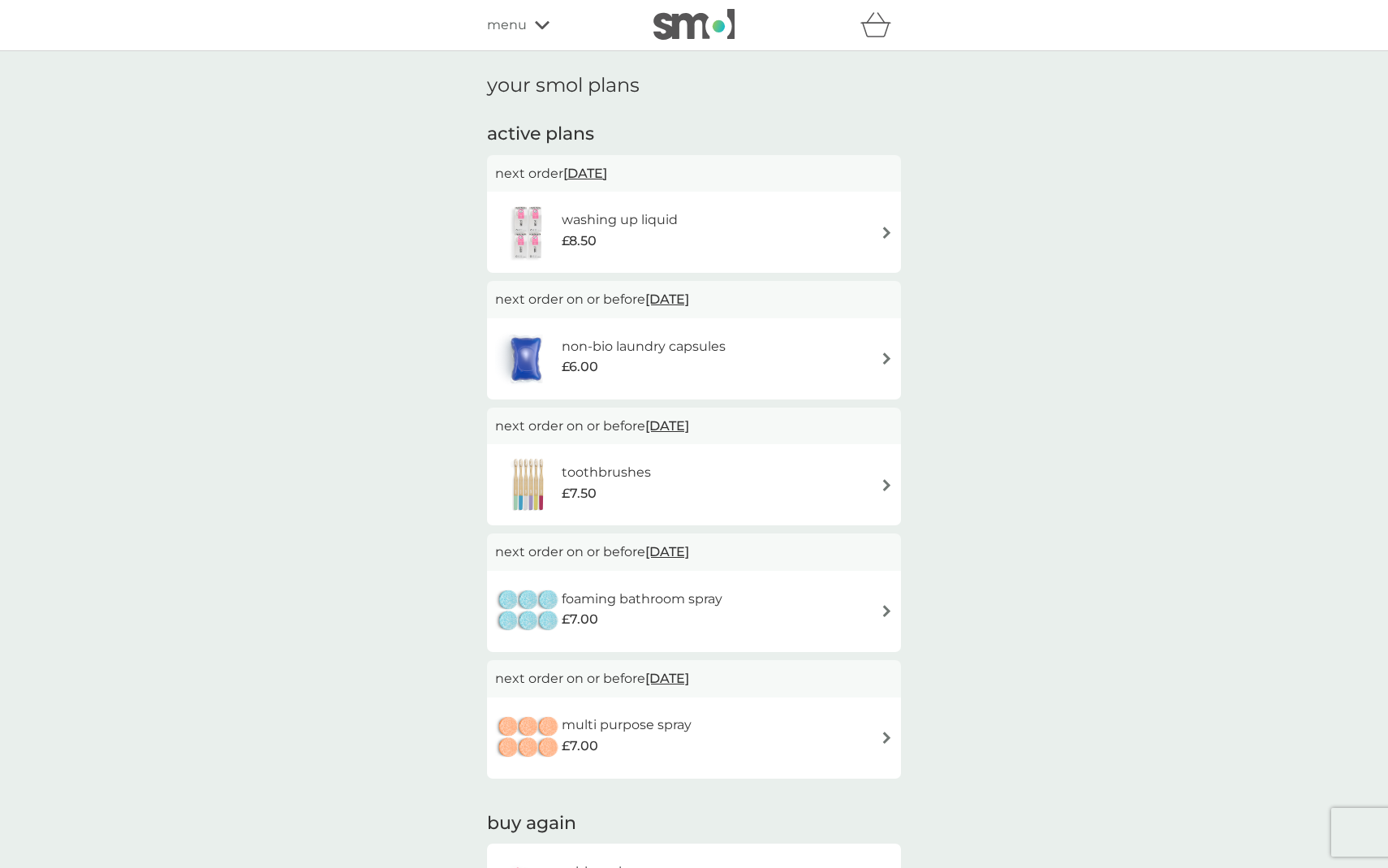
click at [639, 583] on div "foaming bathroom spray £7.00" at bounding box center [617, 611] width 243 height 56
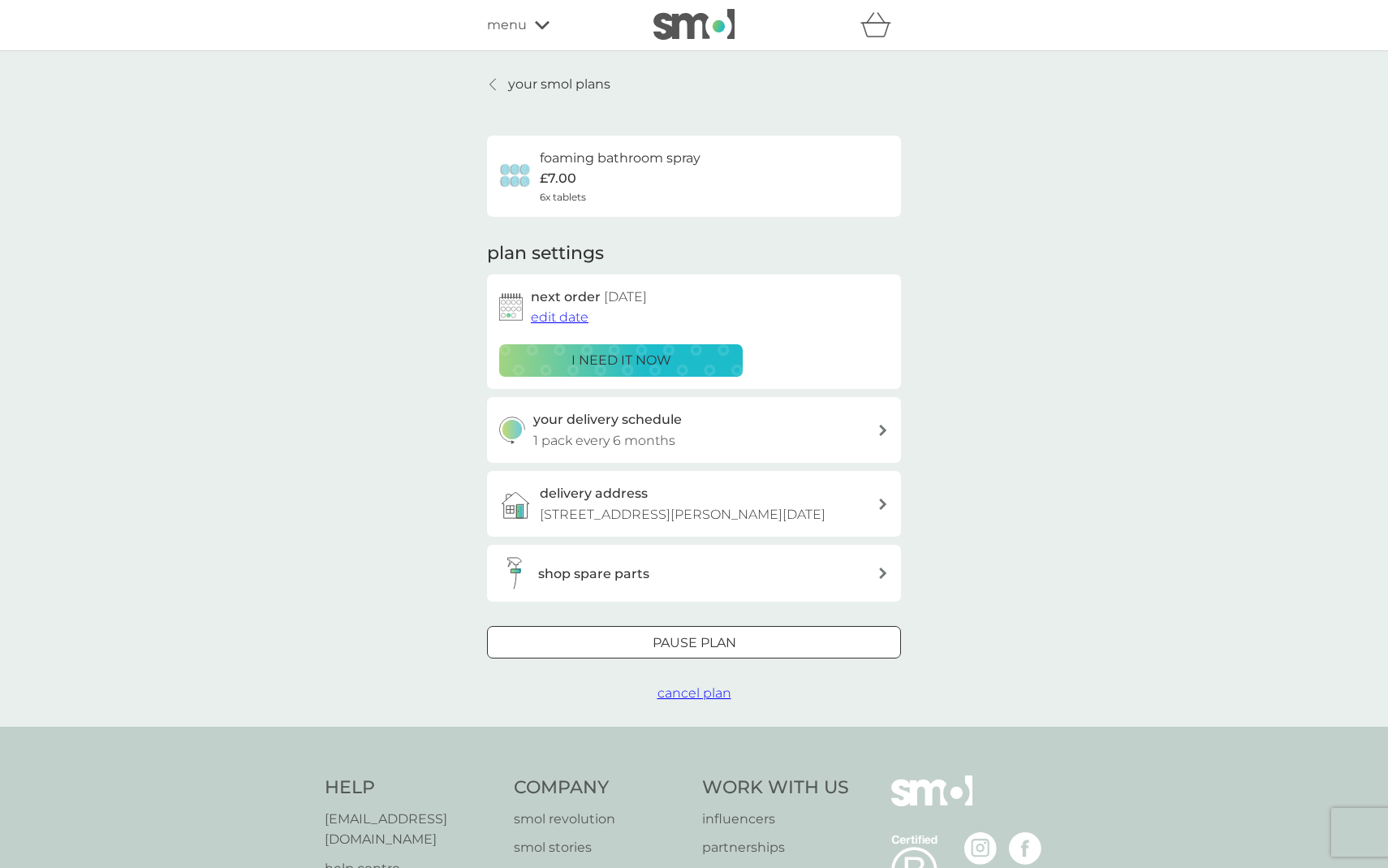
click at [667, 569] on div "shop spare parts" at bounding box center [708, 574] width 340 height 21
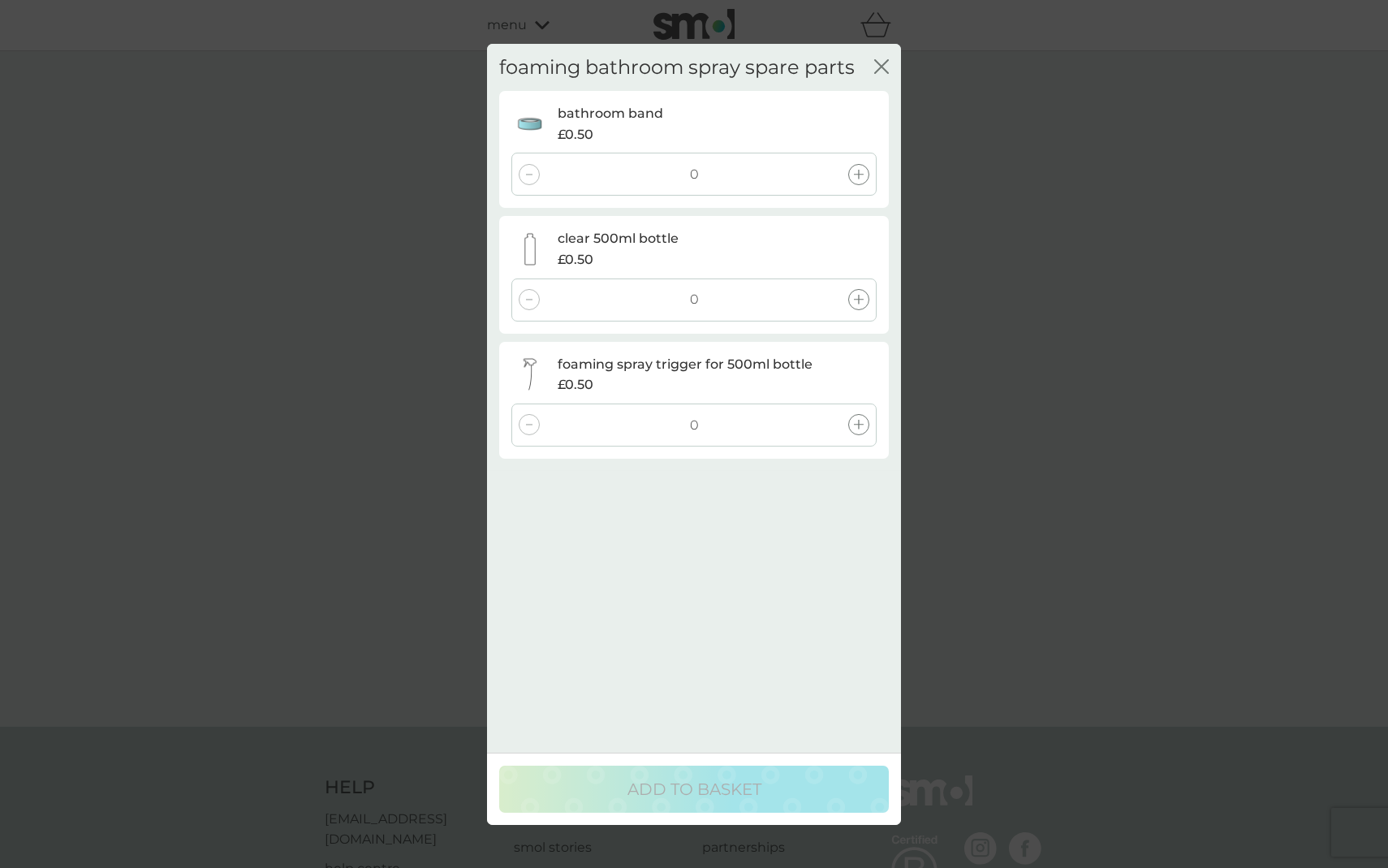
click at [424, 575] on div "foaming bathroom spray spare parts close bathroom band £0.50 0 clear 500ml bott…" at bounding box center [694, 434] width 1388 height 868
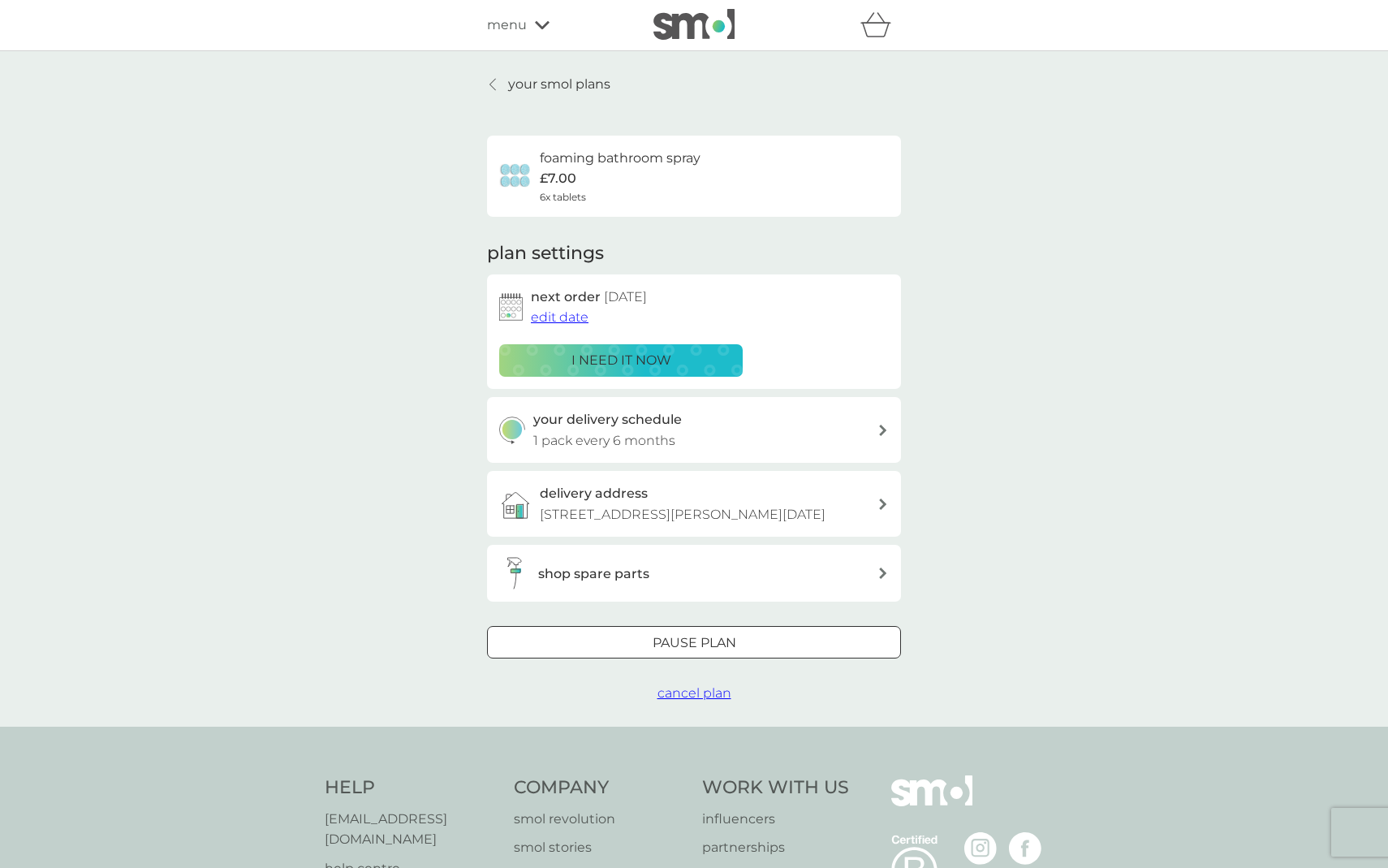
click at [685, 640] on div at bounding box center [694, 643] width 58 height 17
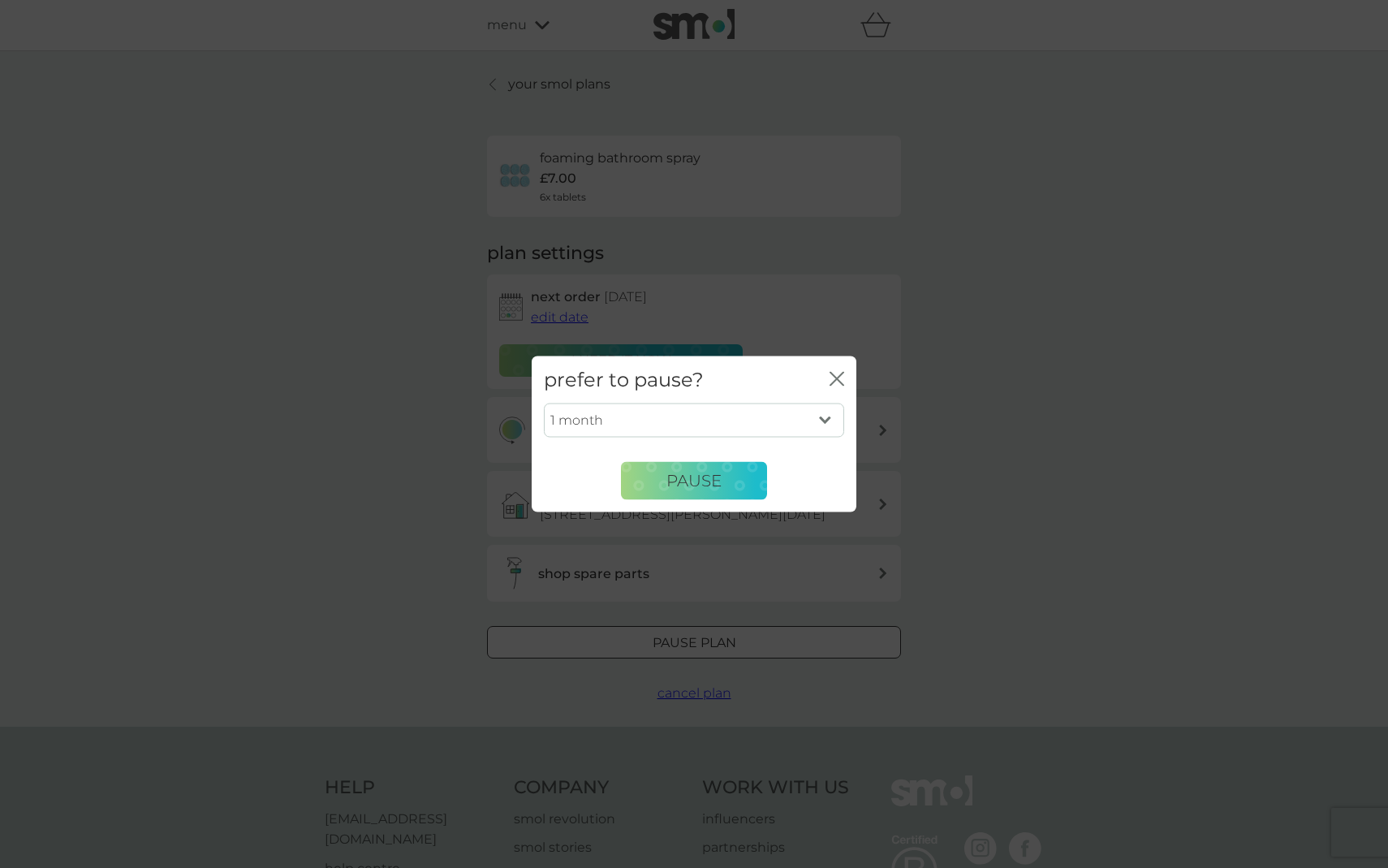
click at [699, 424] on select "1 month 2 months 3 months 4 months 5 months 6 months" at bounding box center [694, 420] width 301 height 34
select select "6"
click at [544, 403] on select "1 month 2 months 3 months 4 months 5 months 6 months" at bounding box center [694, 420] width 301 height 34
click at [707, 484] on span "Pause" at bounding box center [694, 480] width 56 height 19
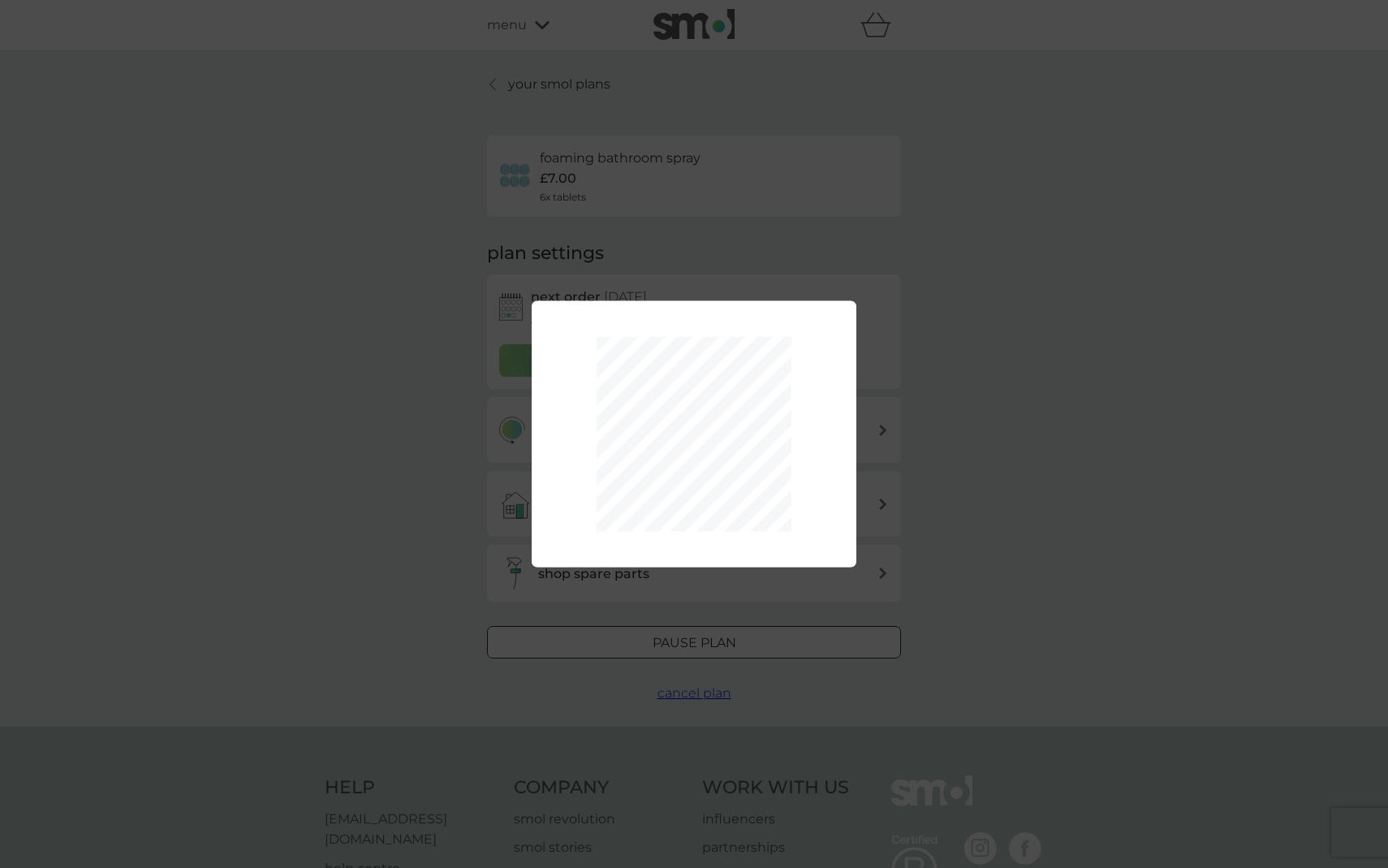
click at [410, 534] on div "1 month 2 months 3 months 4 months 5 months 6 months Pause" at bounding box center [694, 434] width 1388 height 868
click at [459, 530] on div "1 month 2 months 3 months 4 months 5 months 6 months Pause" at bounding box center [694, 434] width 1388 height 868
click at [445, 541] on div "1 month 2 months 3 months 4 months 5 months 6 months Pause" at bounding box center [694, 434] width 1388 height 868
click at [408, 500] on div "1 month 2 months 3 months 4 months 5 months 6 months Pause" at bounding box center [694, 434] width 1388 height 868
click at [417, 454] on div "1 month 2 months 3 months 4 months 5 months 6 months Pause" at bounding box center [694, 434] width 1388 height 868
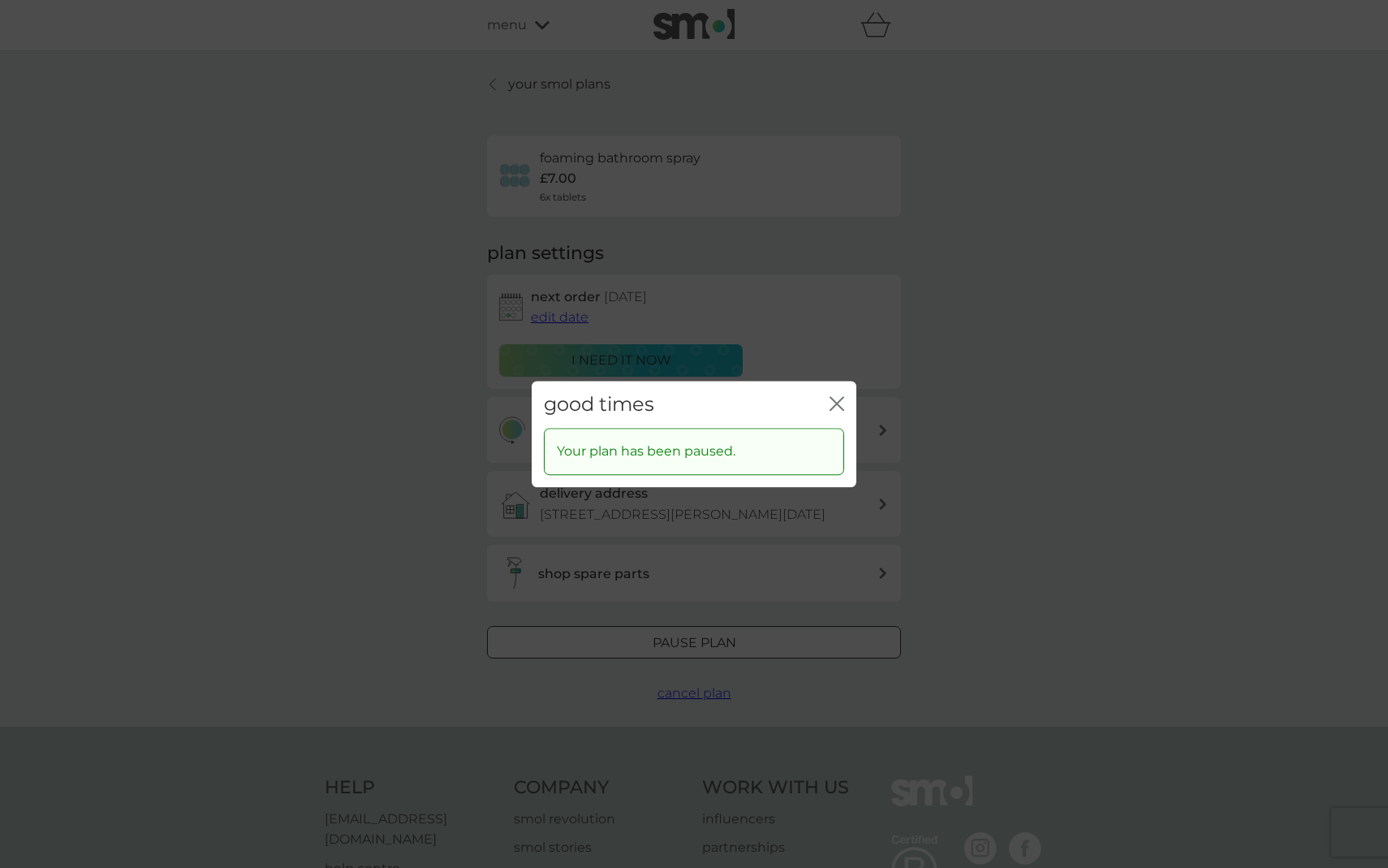
click at [417, 454] on div "good times close Your plan has been paused." at bounding box center [694, 434] width 1388 height 868
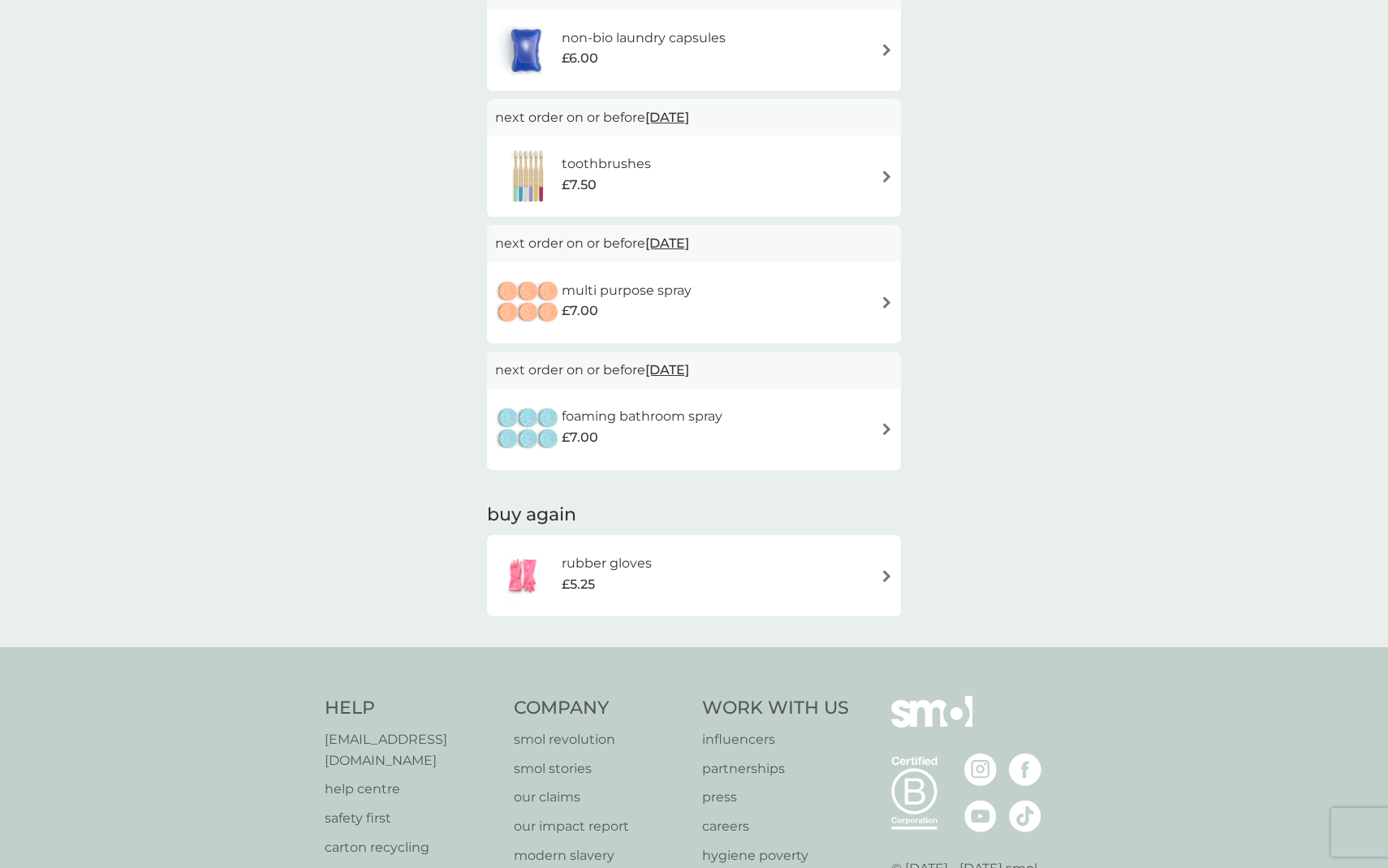
scroll to position [414, 0]
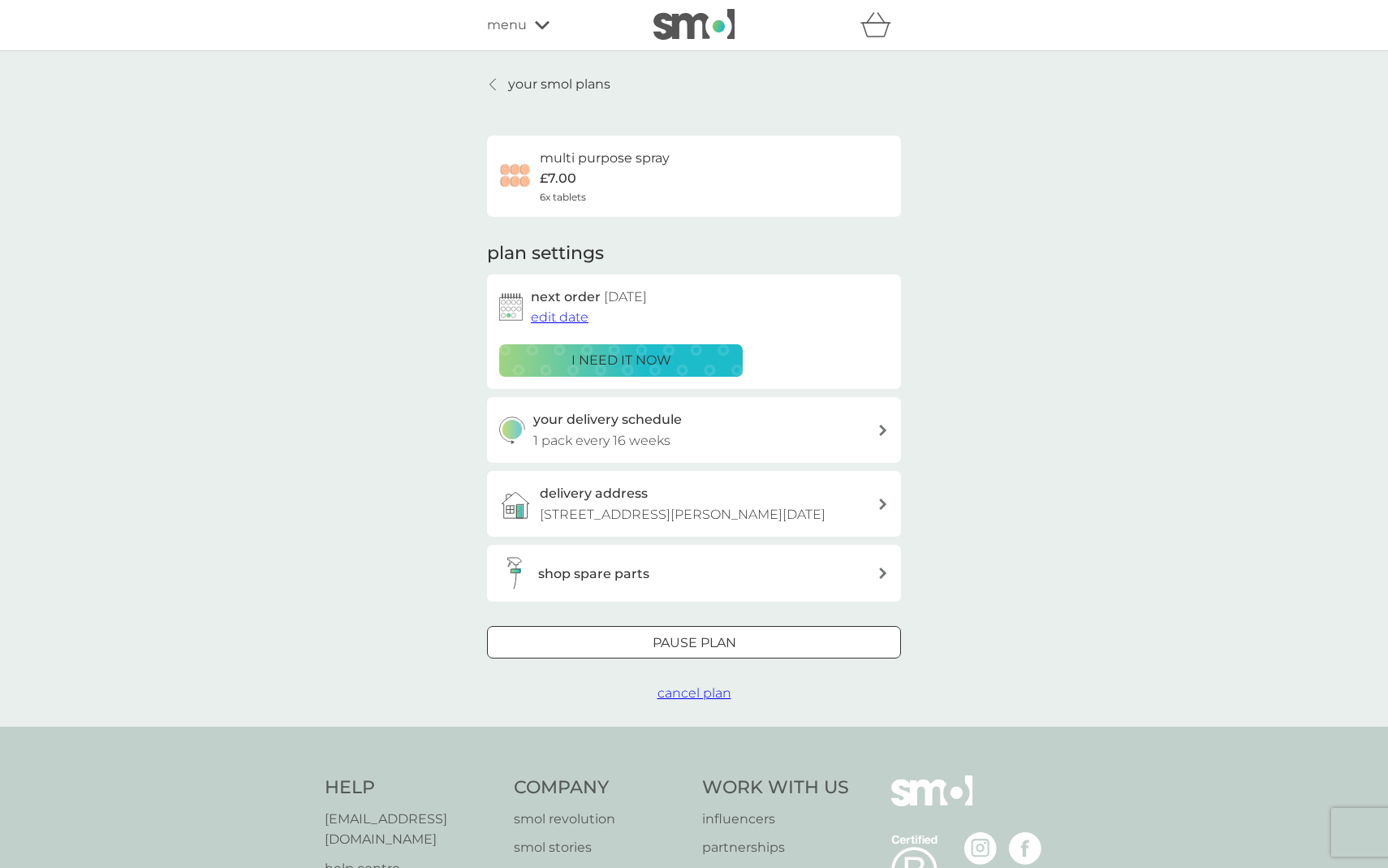
click at [404, 467] on div "your smol plans multi purpose spray £7.00 6x tablets plan settings next order 3…" at bounding box center [694, 389] width 1388 height 676
